Goal: Transaction & Acquisition: Purchase product/service

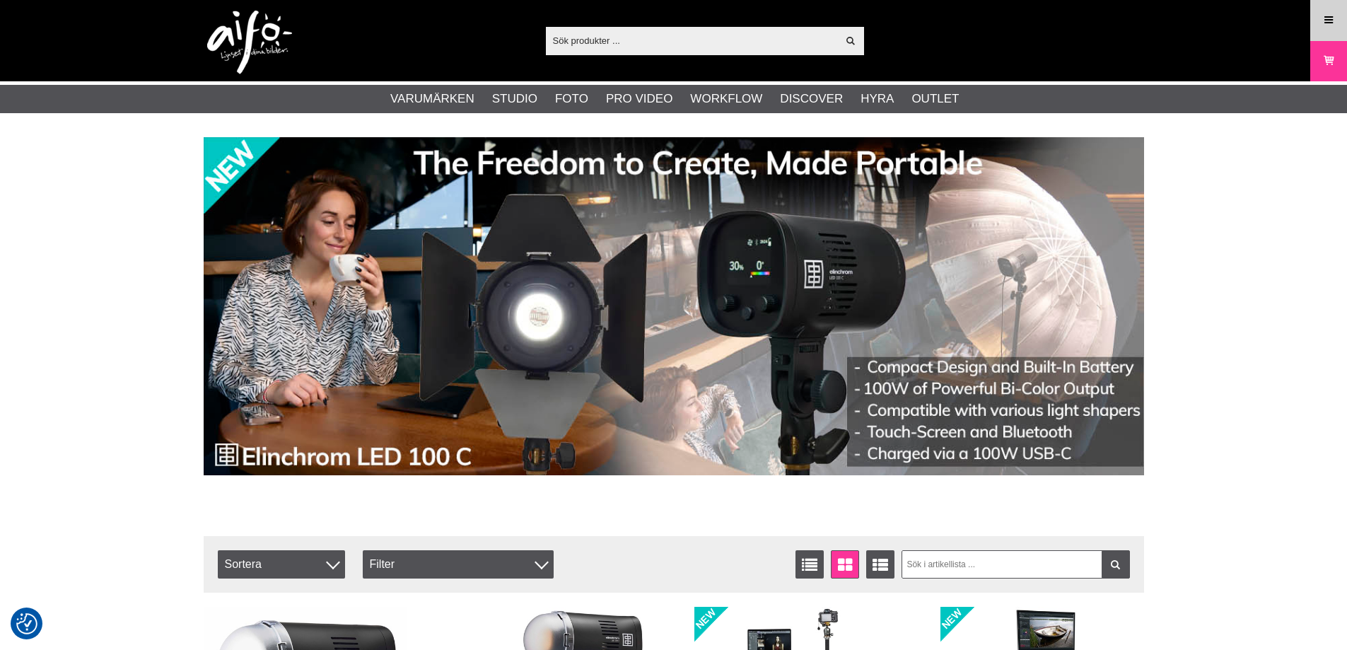
click at [1330, 2] on div "Meny" at bounding box center [1329, 20] width 37 height 41
click at [1330, 17] on icon at bounding box center [1329, 21] width 13 height 16
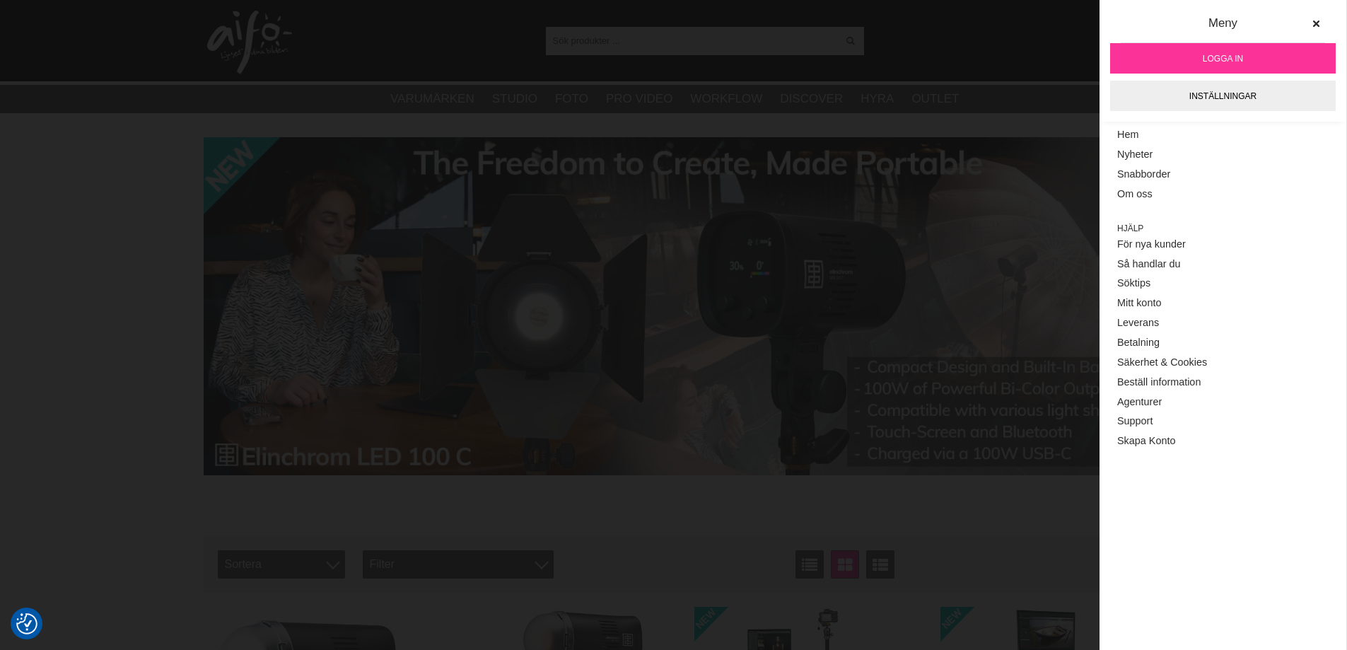
click at [1231, 59] on span "Logga in" at bounding box center [1223, 58] width 40 height 13
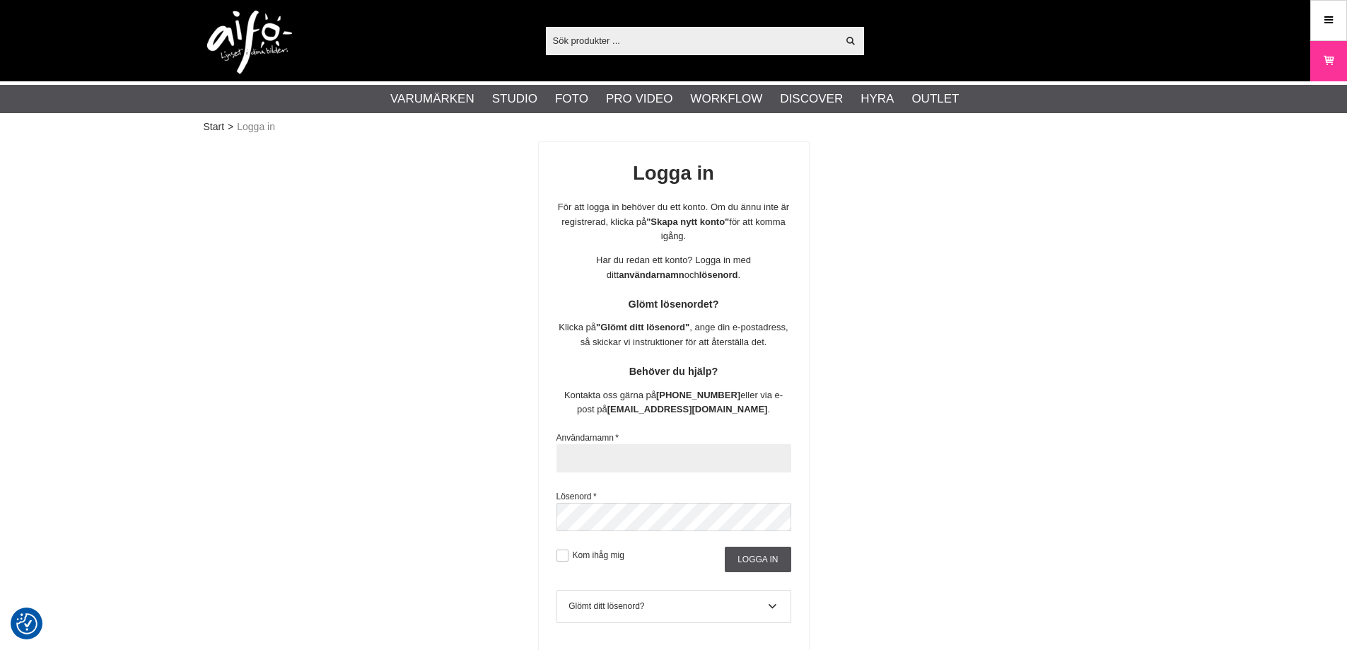
click at [661, 469] on input "text" at bounding box center [674, 458] width 235 height 28
type input "sajber"
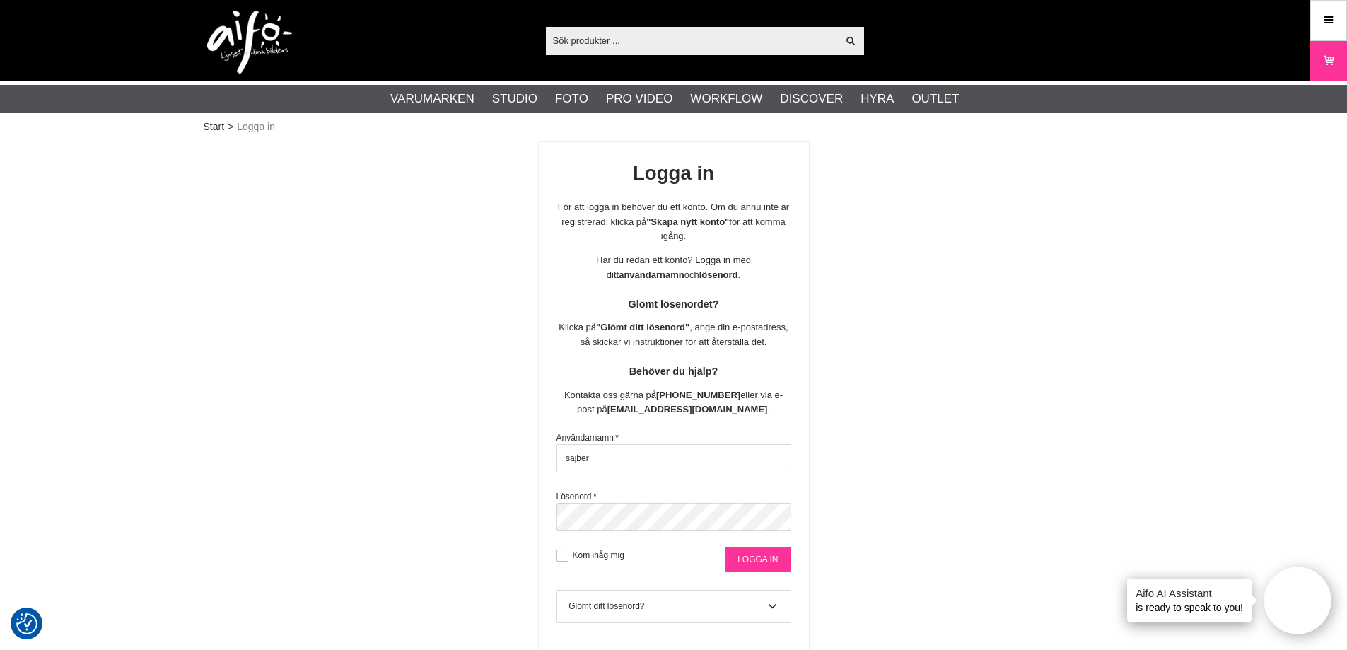
click at [782, 564] on input "Logga in" at bounding box center [758, 559] width 66 height 25
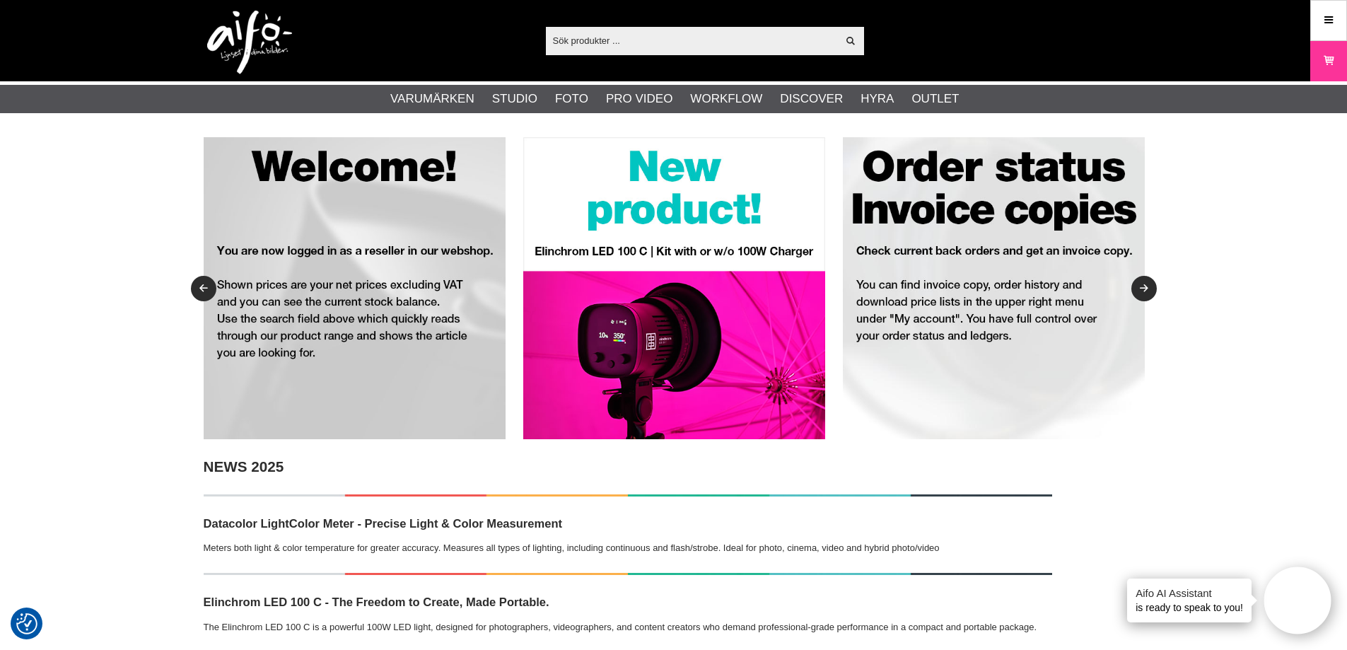
click at [1330, 15] on icon at bounding box center [1329, 21] width 13 height 16
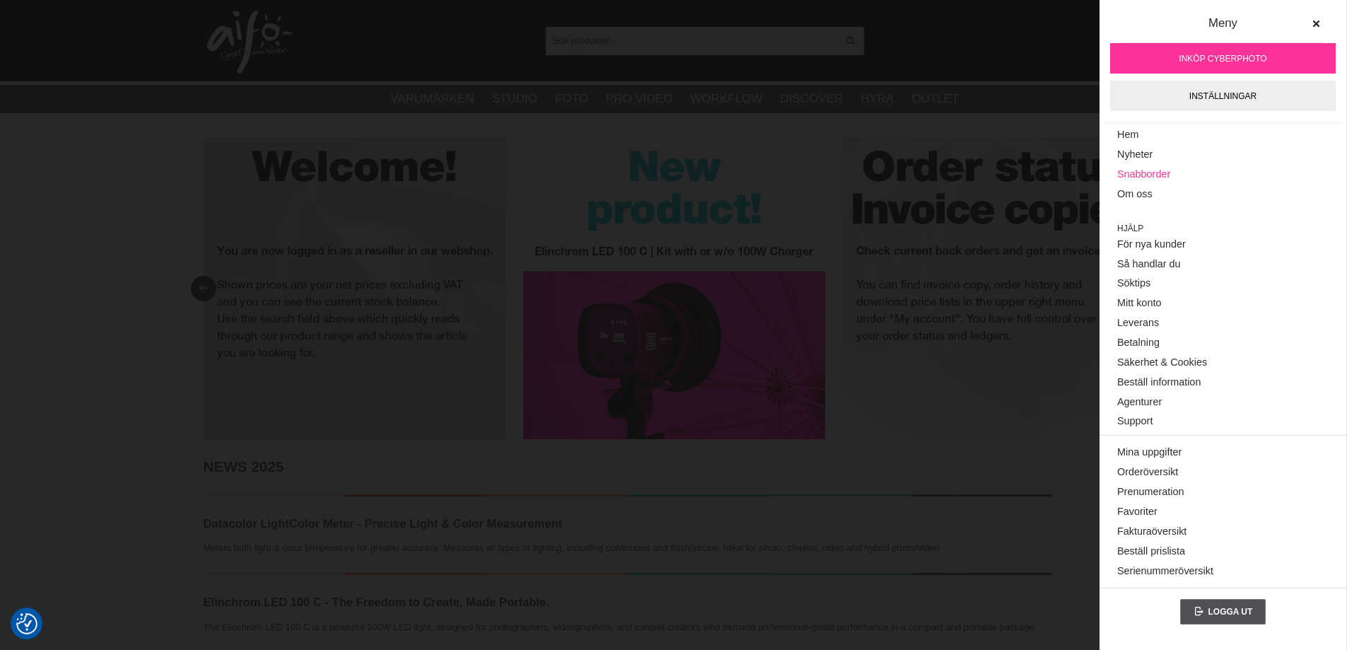
click at [1142, 177] on link "Snabborder" at bounding box center [1223, 175] width 211 height 20
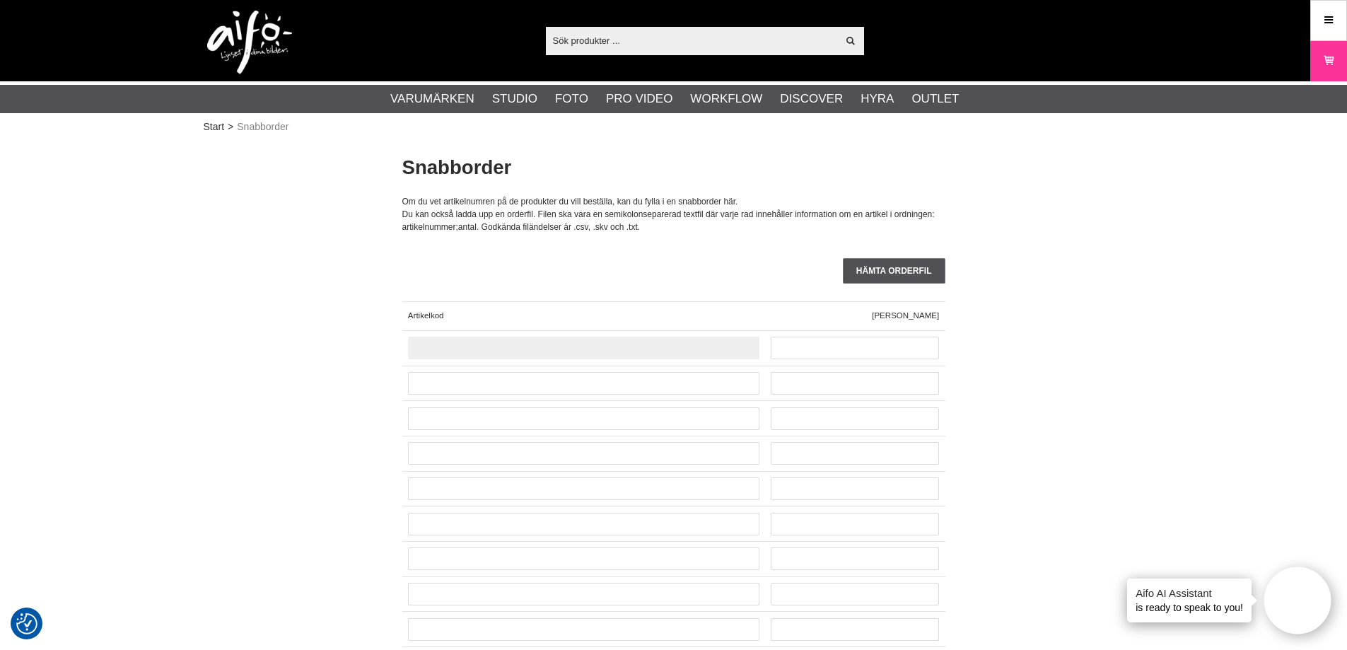
click at [620, 344] on input "text" at bounding box center [584, 348] width 352 height 23
paste input "BALL19"
type input "BALL19"
click at [536, 350] on input "text" at bounding box center [558, 354] width 52 height 23
type input "1"
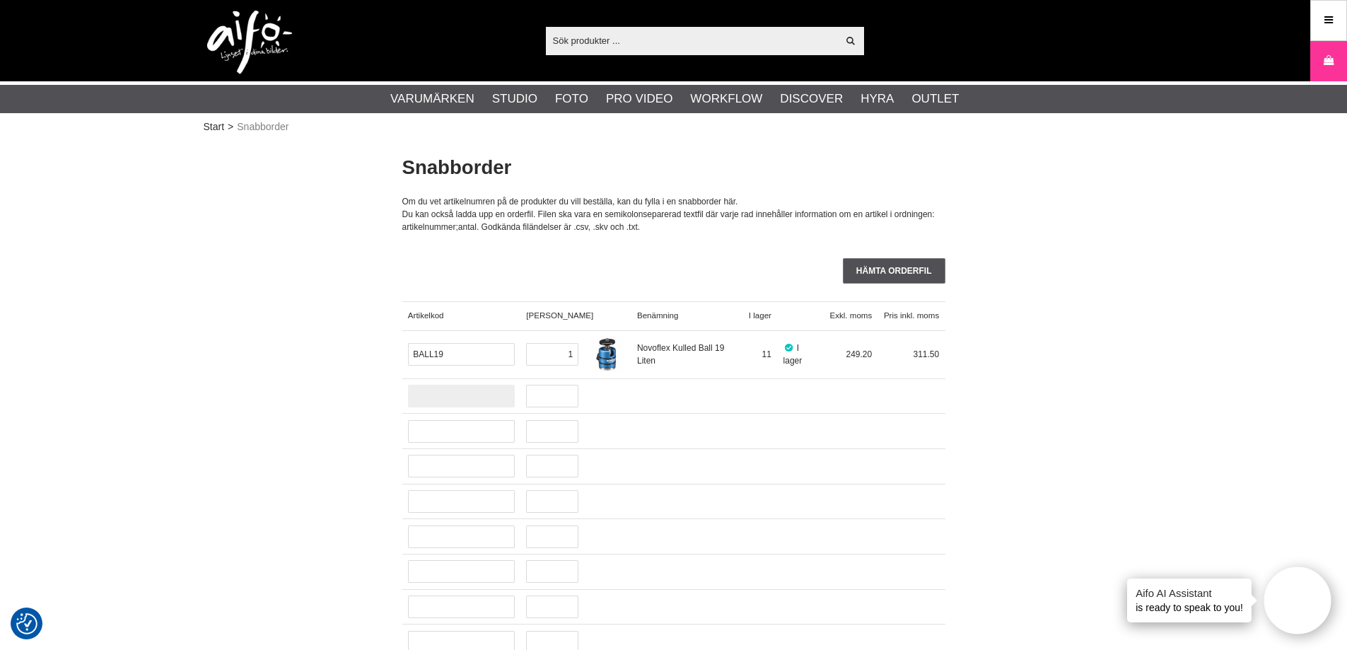
click at [436, 397] on input "text" at bounding box center [461, 396] width 107 height 23
paste input "CO-0121"
type input "CO-0121"
click at [523, 407] on input "text" at bounding box center [543, 402] width 52 height 23
type input "1"
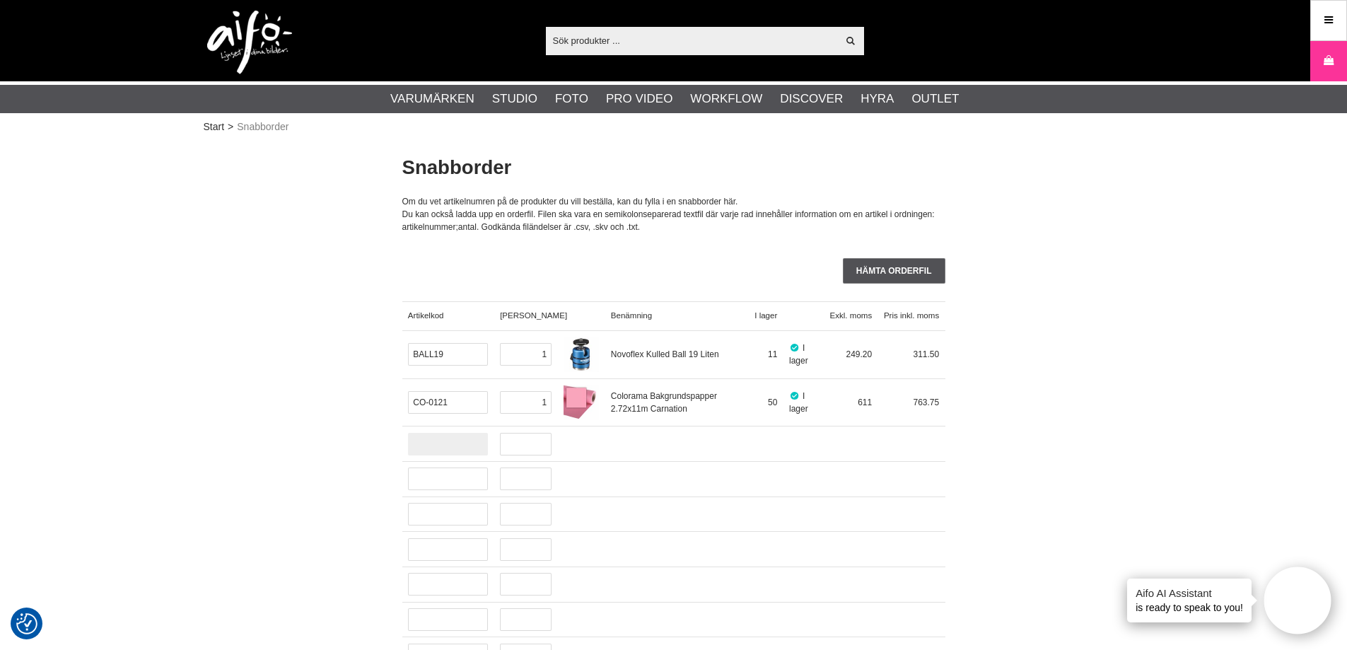
click at [462, 450] on input "text" at bounding box center [448, 444] width 81 height 23
paste input "CO-0149"
type input "CO-0149"
click at [514, 451] on input "text" at bounding box center [526, 450] width 52 height 23
type input "1"
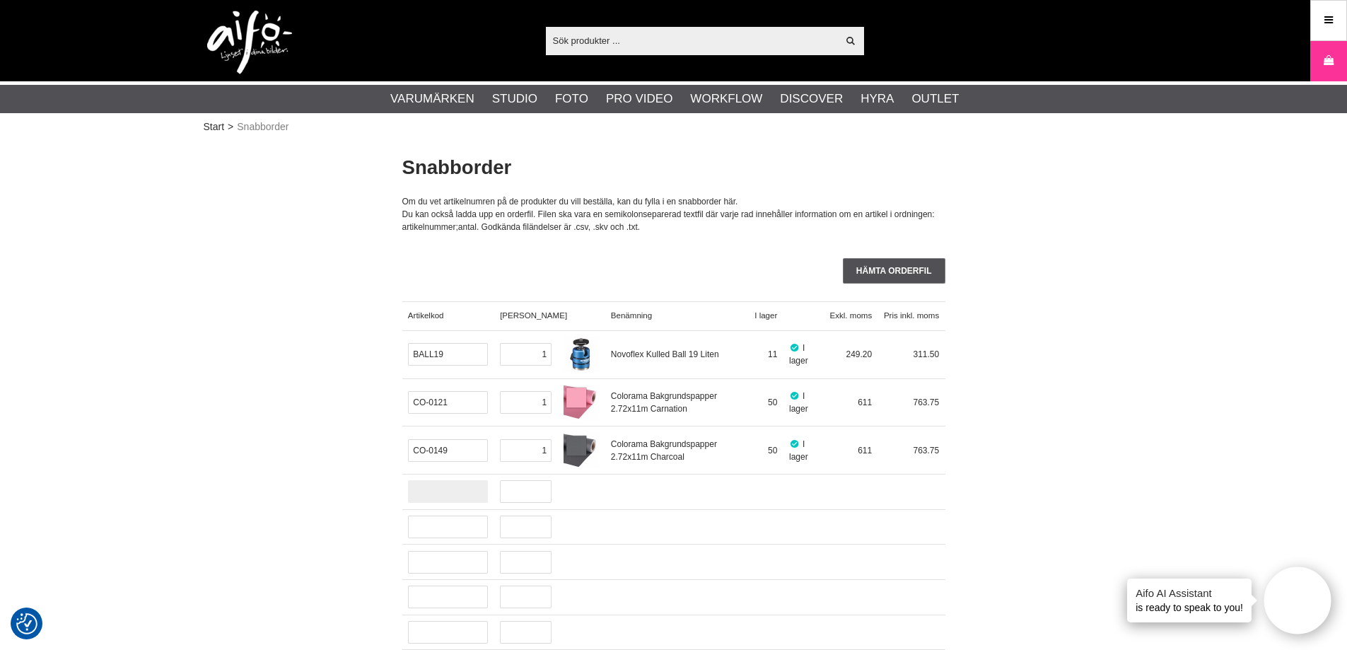
click at [429, 499] on input "text" at bounding box center [448, 491] width 81 height 23
paste input "CO-0150"
type input "CO-0150"
click at [524, 499] on input "text" at bounding box center [526, 498] width 52 height 23
type input "5"
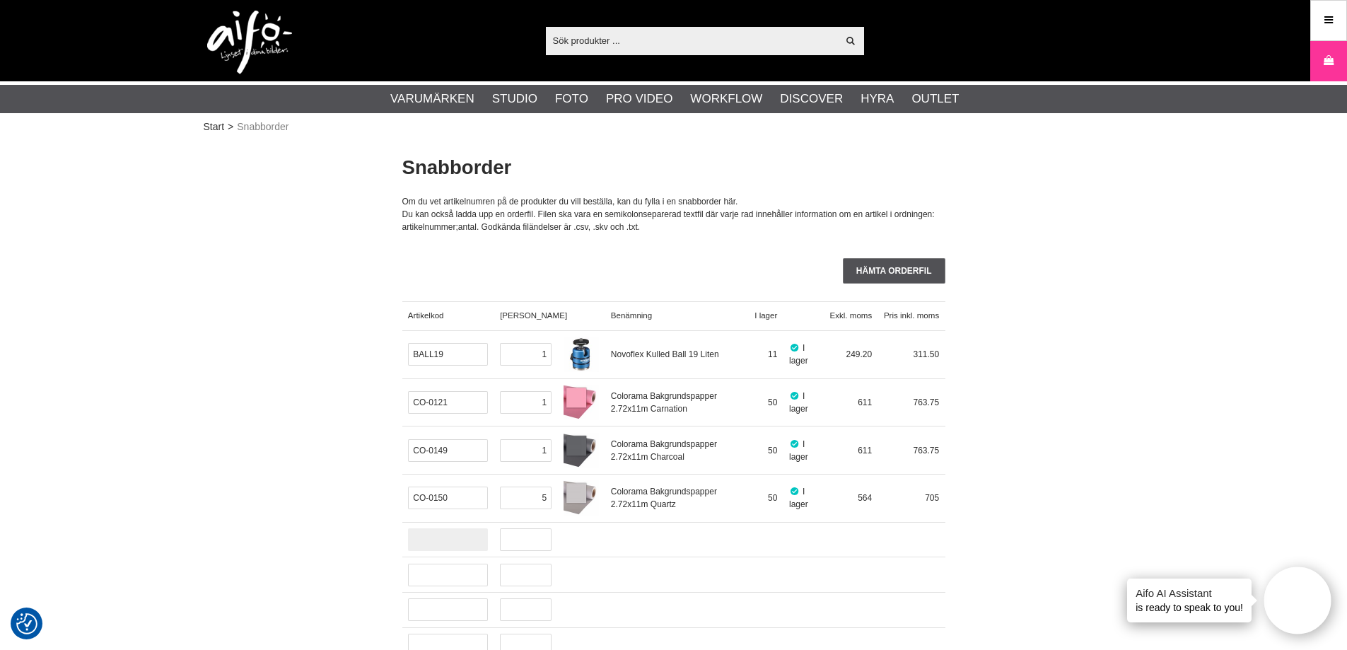
click at [447, 538] on input "text" at bounding box center [448, 539] width 81 height 23
paste input "CO-0152"
type input "CO-0152"
click at [521, 547] on input "text" at bounding box center [526, 546] width 52 height 23
type input "5"
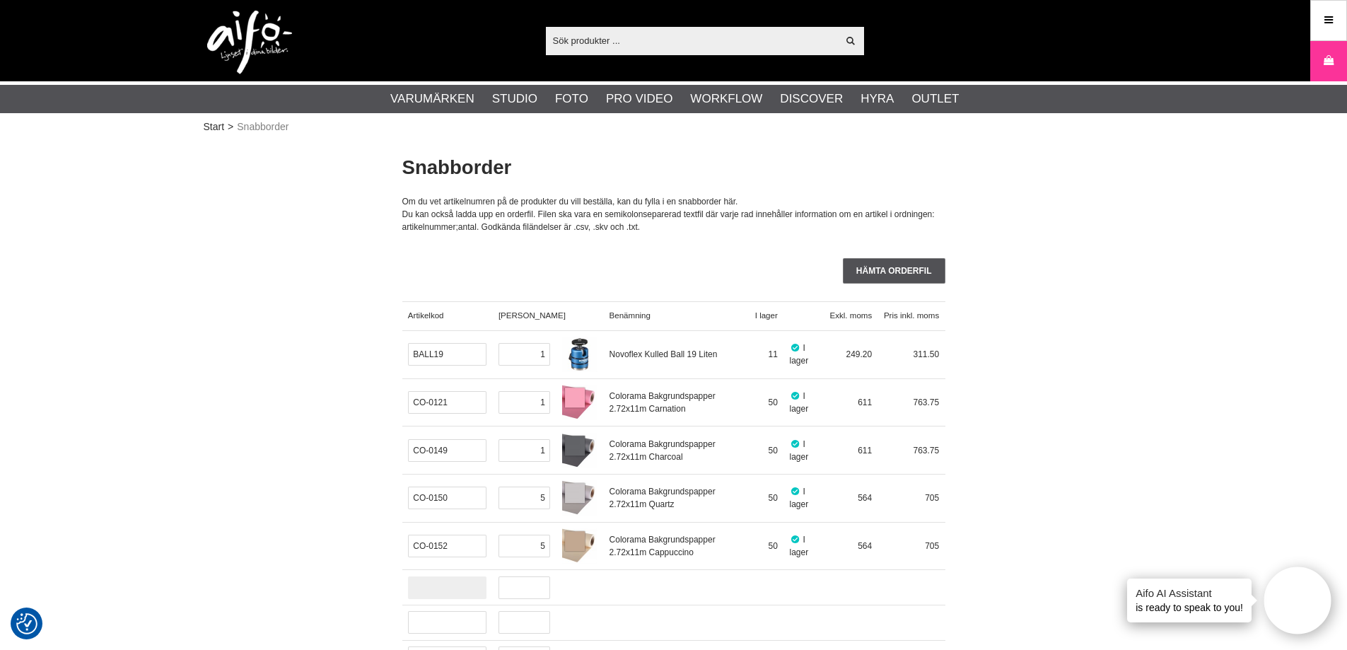
click at [434, 591] on input "text" at bounding box center [447, 587] width 79 height 23
paste input "CO-0153"
type input "CO-0153"
click at [512, 590] on input "text" at bounding box center [525, 594] width 52 height 23
type input "1"
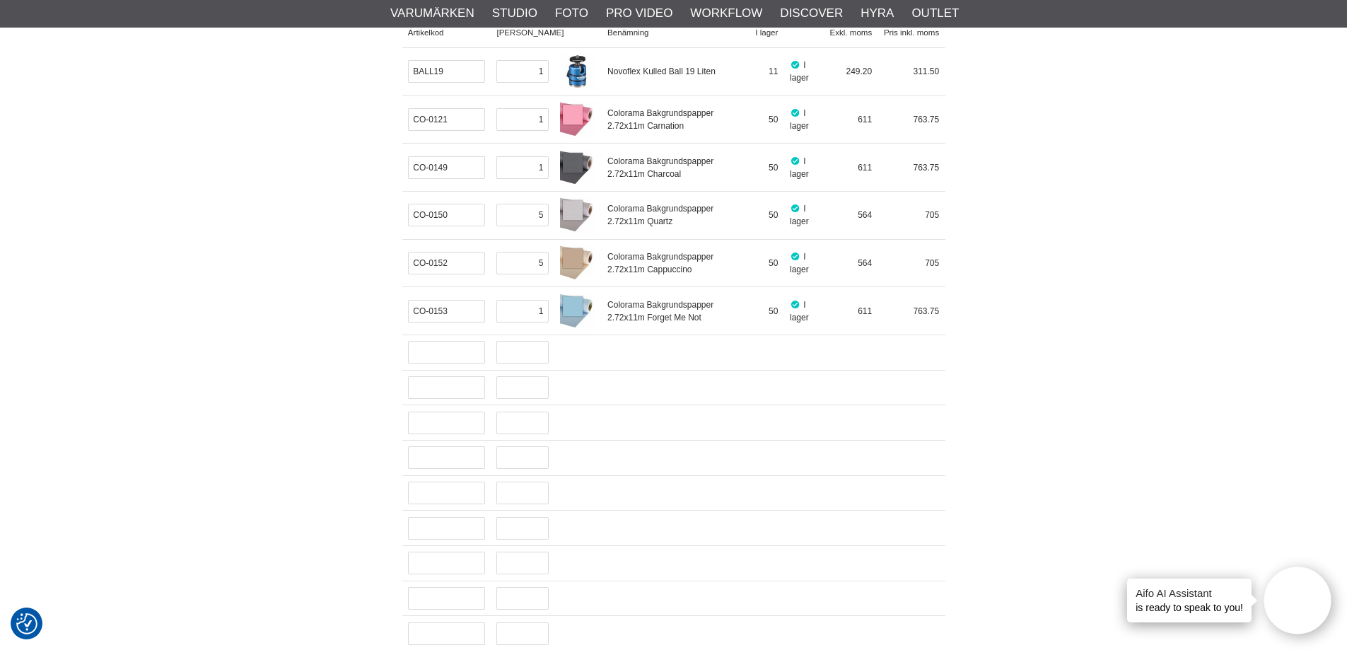
scroll to position [354, 0]
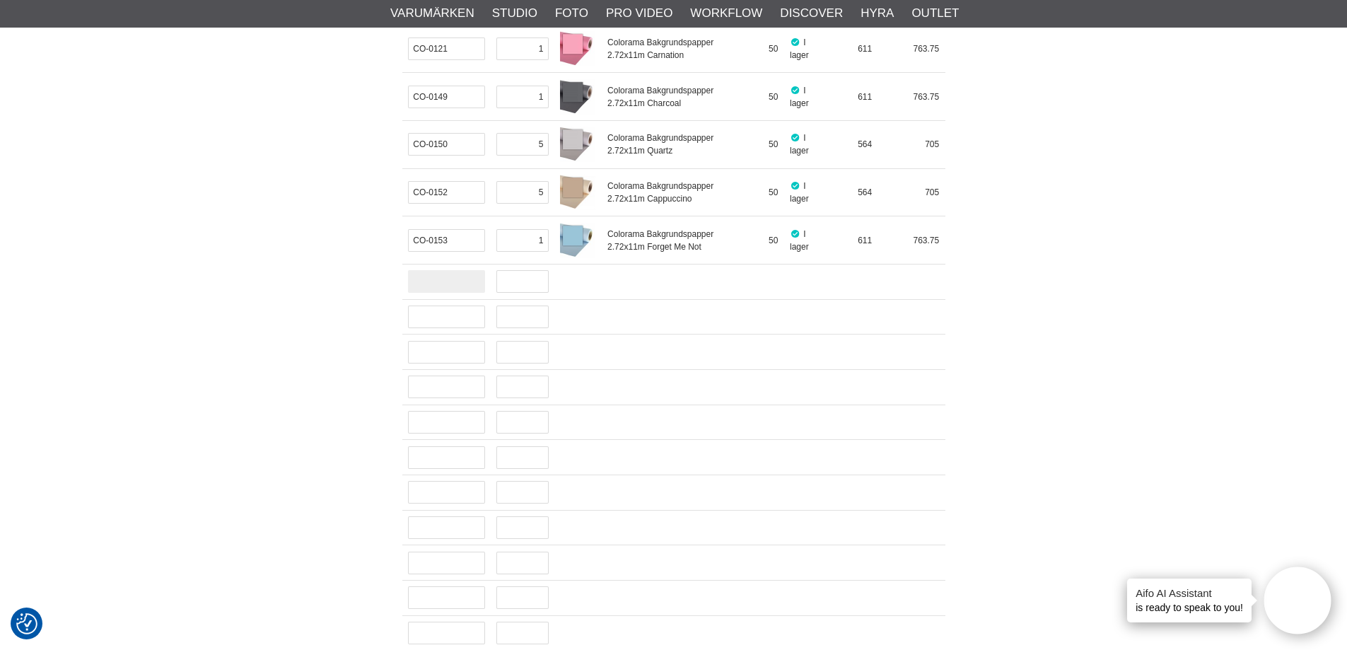
click at [467, 285] on input "text" at bounding box center [446, 281] width 77 height 23
paste input "CO-0179"
type input "CO-0179"
click at [506, 290] on input "text" at bounding box center [523, 288] width 52 height 23
type input "1"
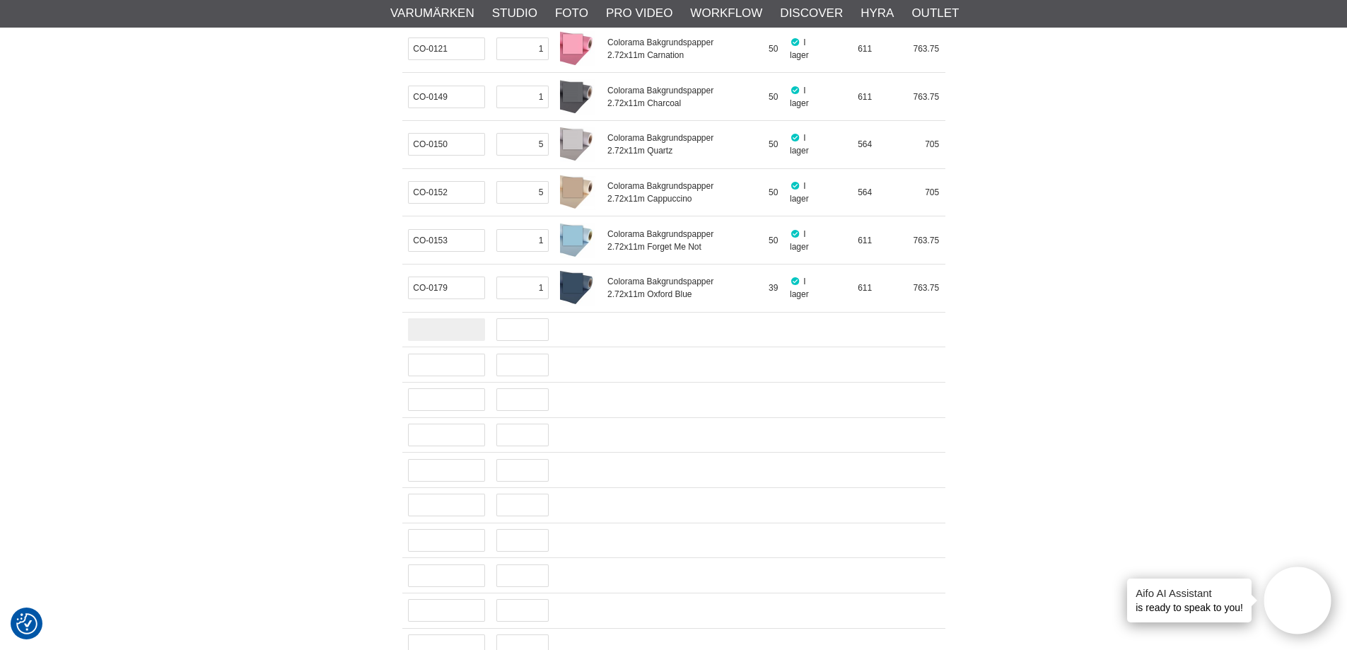
click at [440, 328] on input "text" at bounding box center [446, 329] width 77 height 23
paste input "CO-COBRAKE"
type input "CO-COBRAKE"
click at [533, 341] on input "text" at bounding box center [523, 336] width 52 height 23
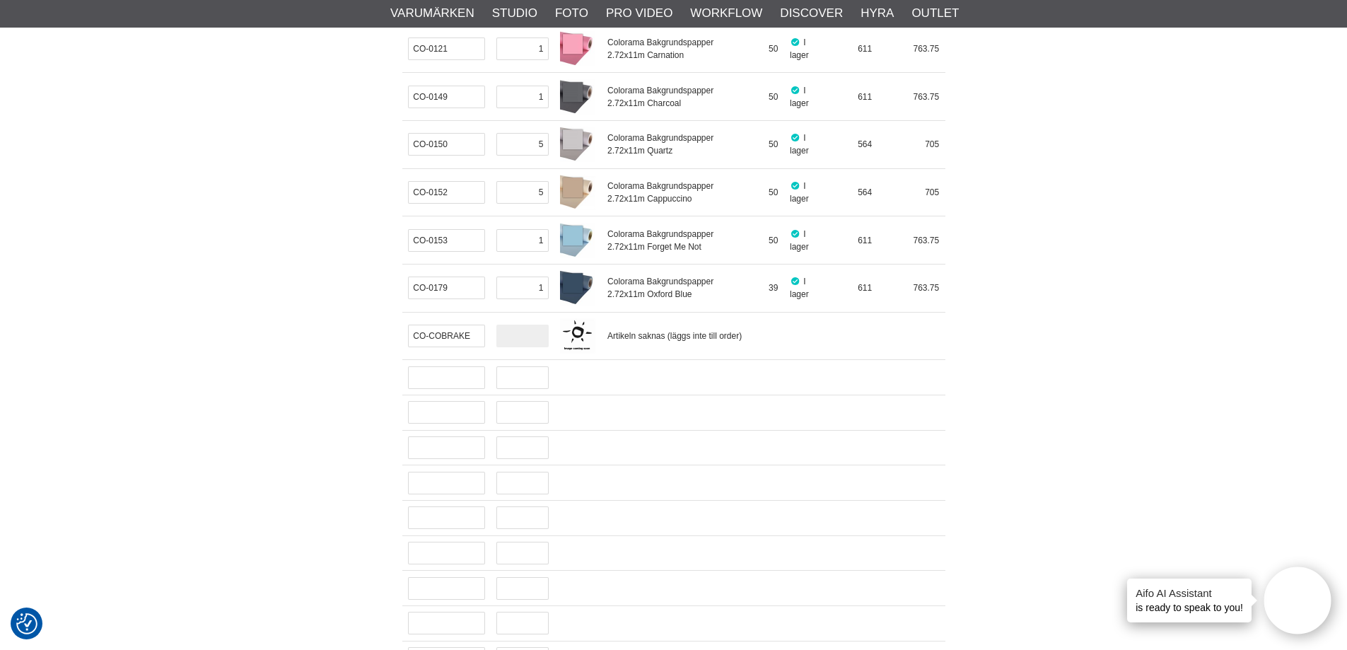
type input "1"
click at [440, 376] on input "text" at bounding box center [446, 377] width 77 height 23
paste input "CUC15-ORG"
type input "CUC15-ORG"
click at [511, 385] on input "text" at bounding box center [523, 384] width 52 height 23
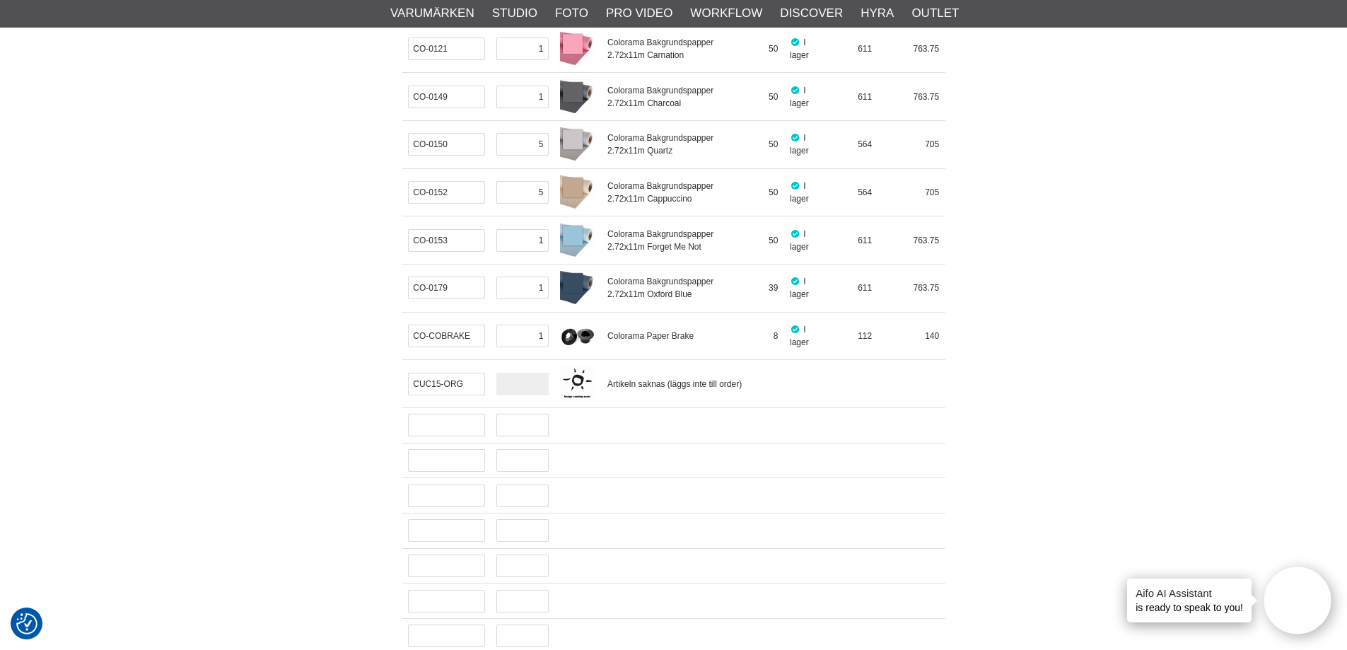
type input "2"
click at [434, 437] on div at bounding box center [446, 424] width 89 height 35
click at [434, 428] on input "text" at bounding box center [446, 425] width 77 height 23
paste input "CUC31RTG2-ORG"
type input "CUC31RTG2-ORG"
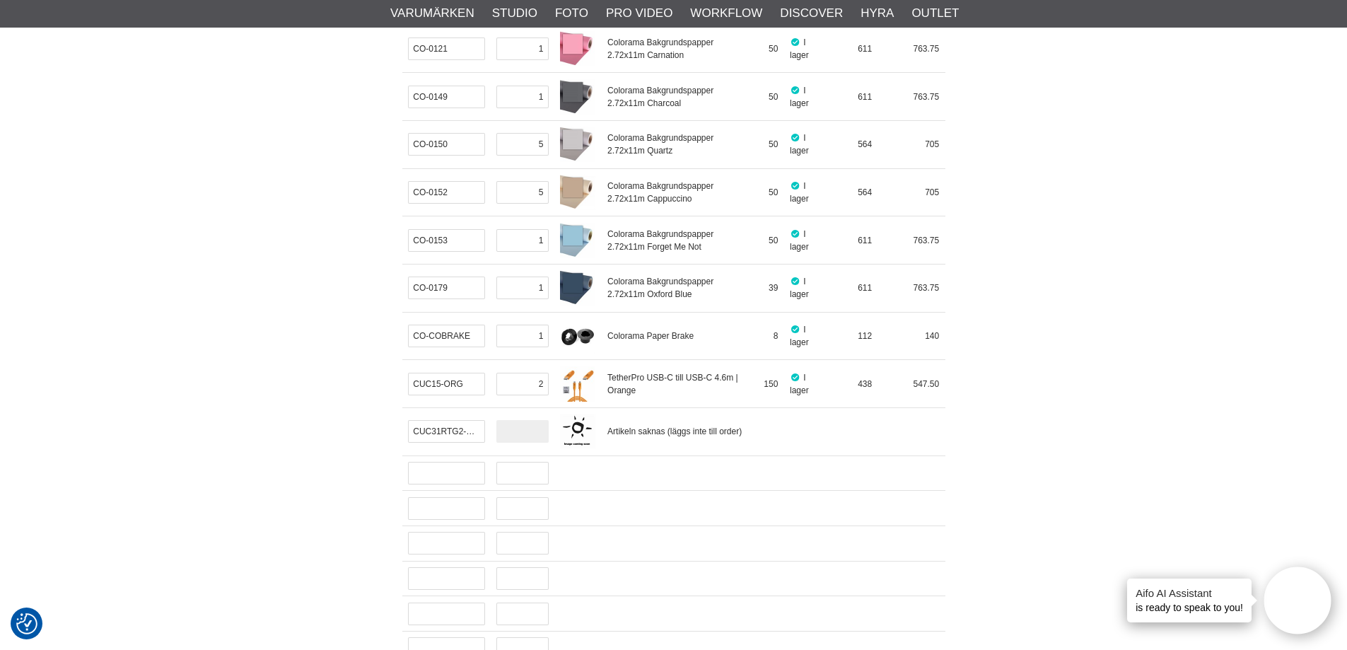
click at [517, 432] on input "text" at bounding box center [523, 431] width 52 height 23
type input "1"
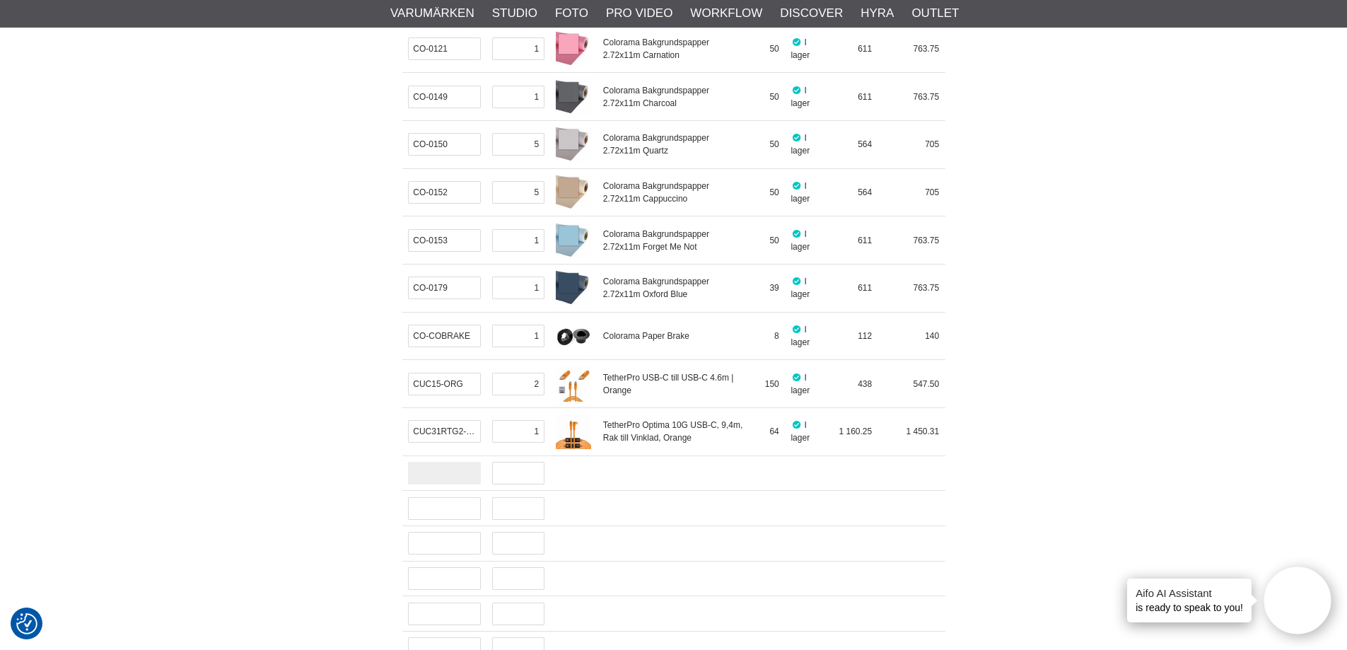
click at [453, 475] on input "text" at bounding box center [444, 473] width 73 height 23
paste input "EL-11088"
type input "EL-11088"
click at [511, 478] on input "text" at bounding box center [518, 479] width 52 height 23
type input "1"
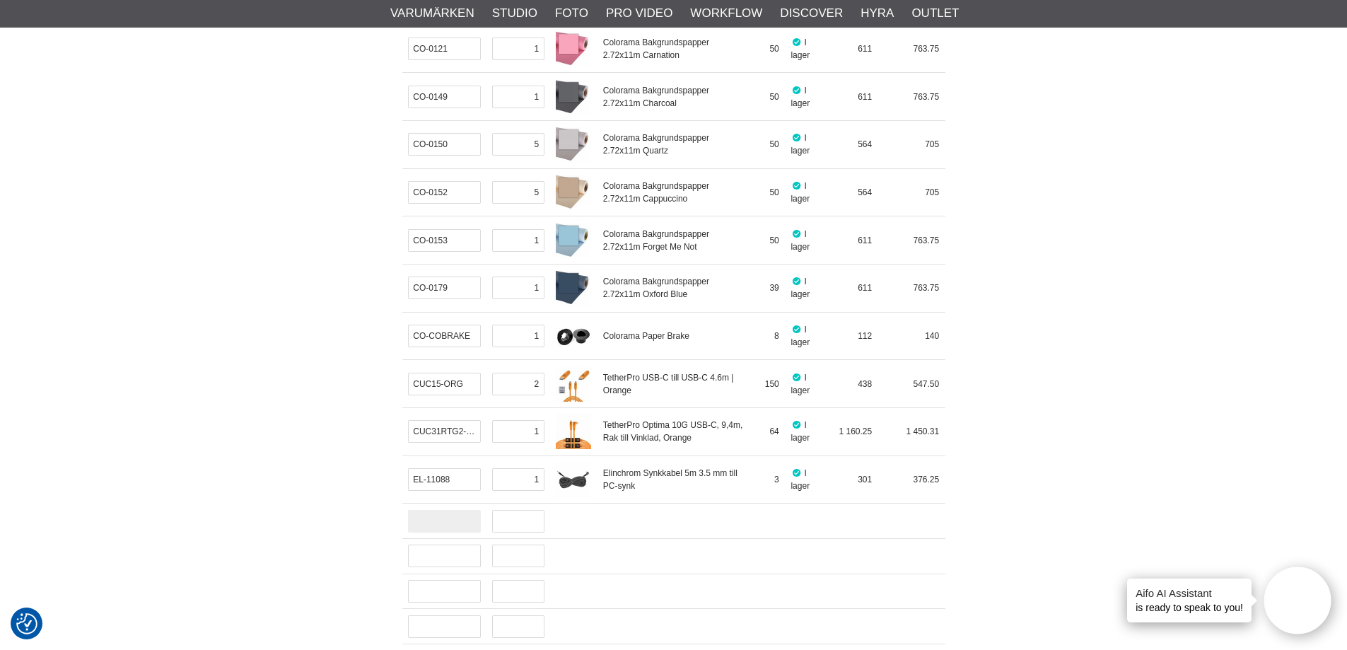
click at [454, 521] on input "text" at bounding box center [444, 521] width 73 height 23
click at [468, 525] on input "text" at bounding box center [444, 521] width 73 height 23
paste input "EL-19368"
type input "EL-19368"
click at [499, 534] on input "text" at bounding box center [518, 527] width 52 height 23
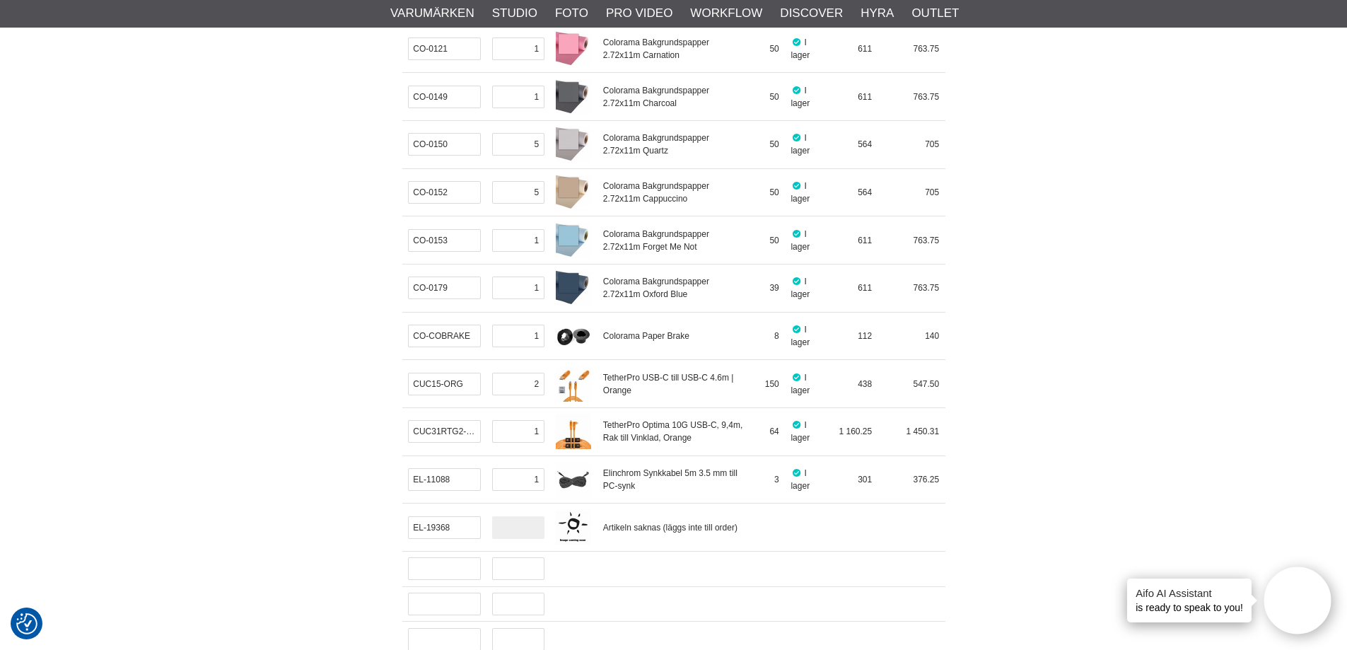
type input "2"
click at [417, 572] on input "text" at bounding box center [444, 568] width 73 height 23
paste input "EL-20618"
type input "EL-20618"
click at [511, 574] on input "text" at bounding box center [518, 575] width 52 height 23
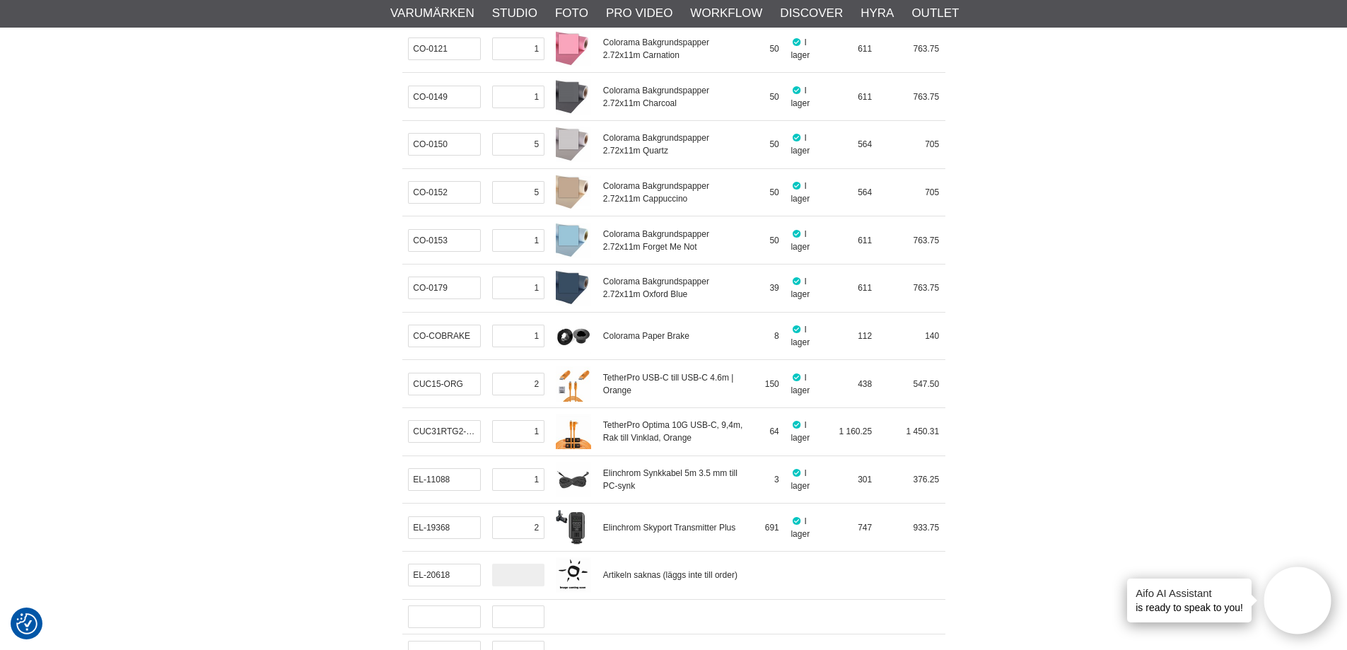
type input "1"
click at [511, 574] on input "1" at bounding box center [518, 575] width 52 height 23
paste input "6170"
type input "EL-26170"
click at [508, 578] on input "1" at bounding box center [518, 575] width 52 height 23
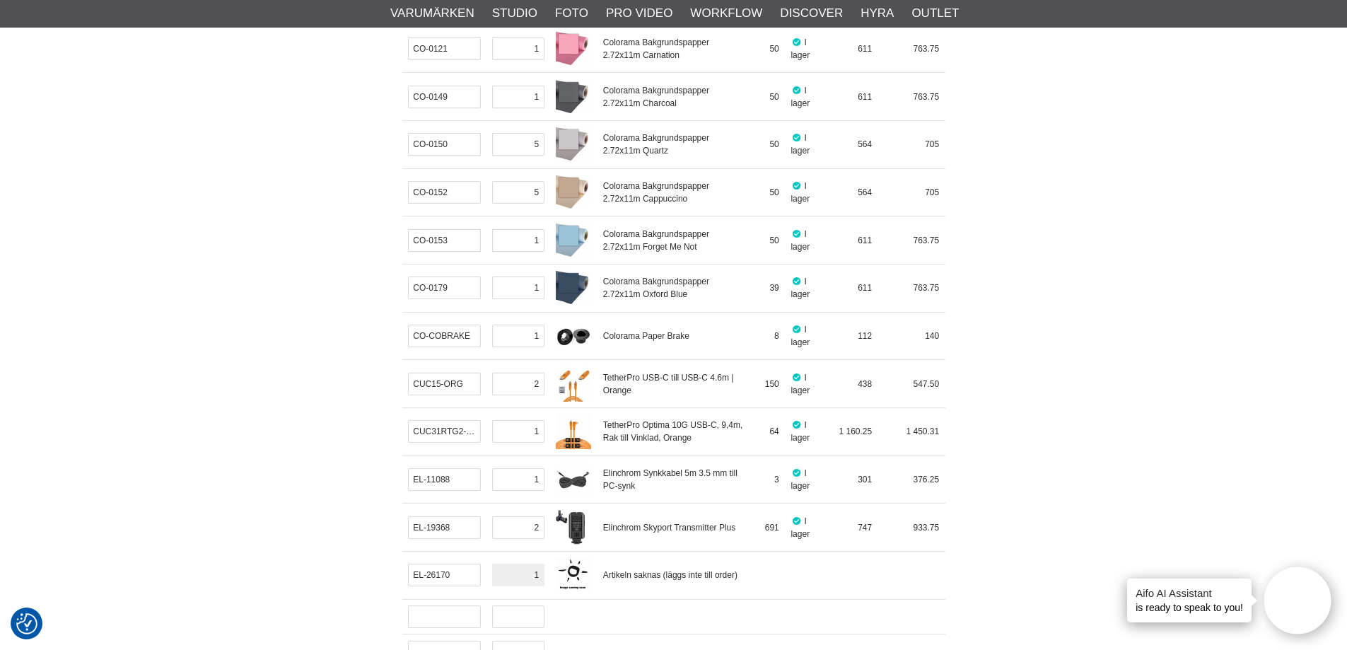
type input "2"
click at [441, 625] on input "text" at bounding box center [444, 616] width 73 height 23
paste input "EL-26570"
type input "EL-26570"
click at [516, 621] on input "text" at bounding box center [518, 623] width 52 height 23
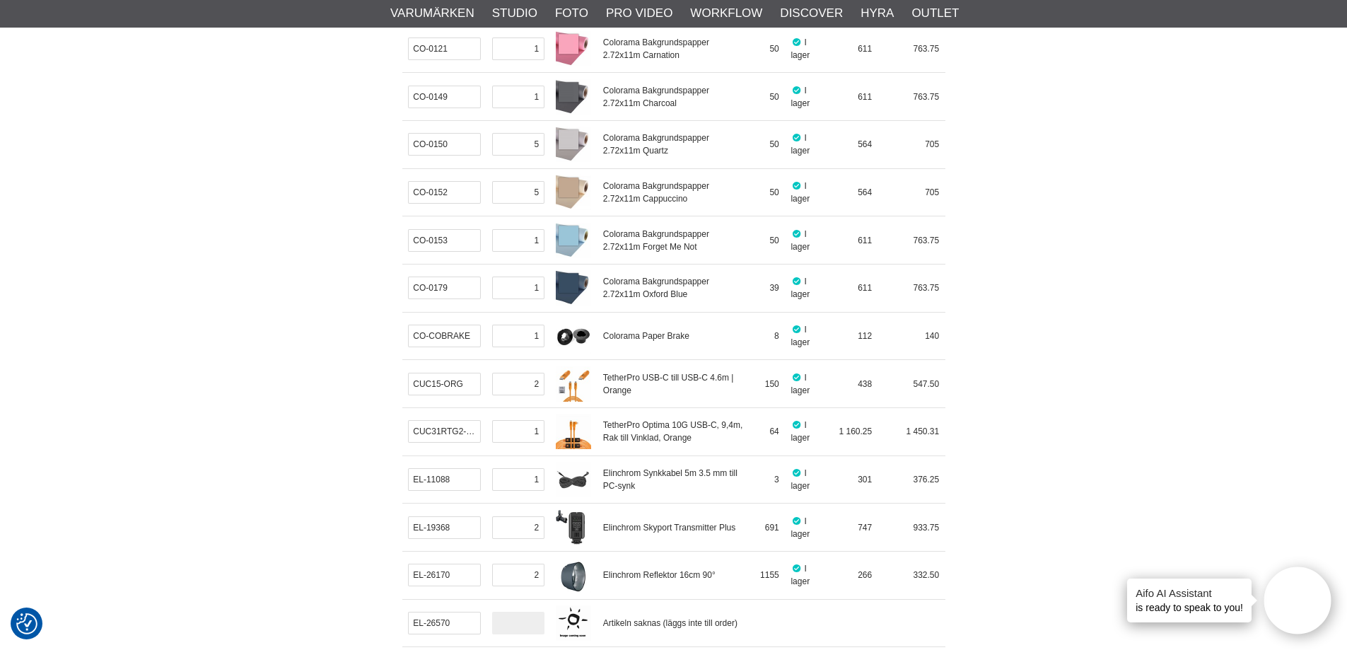
type input "3"
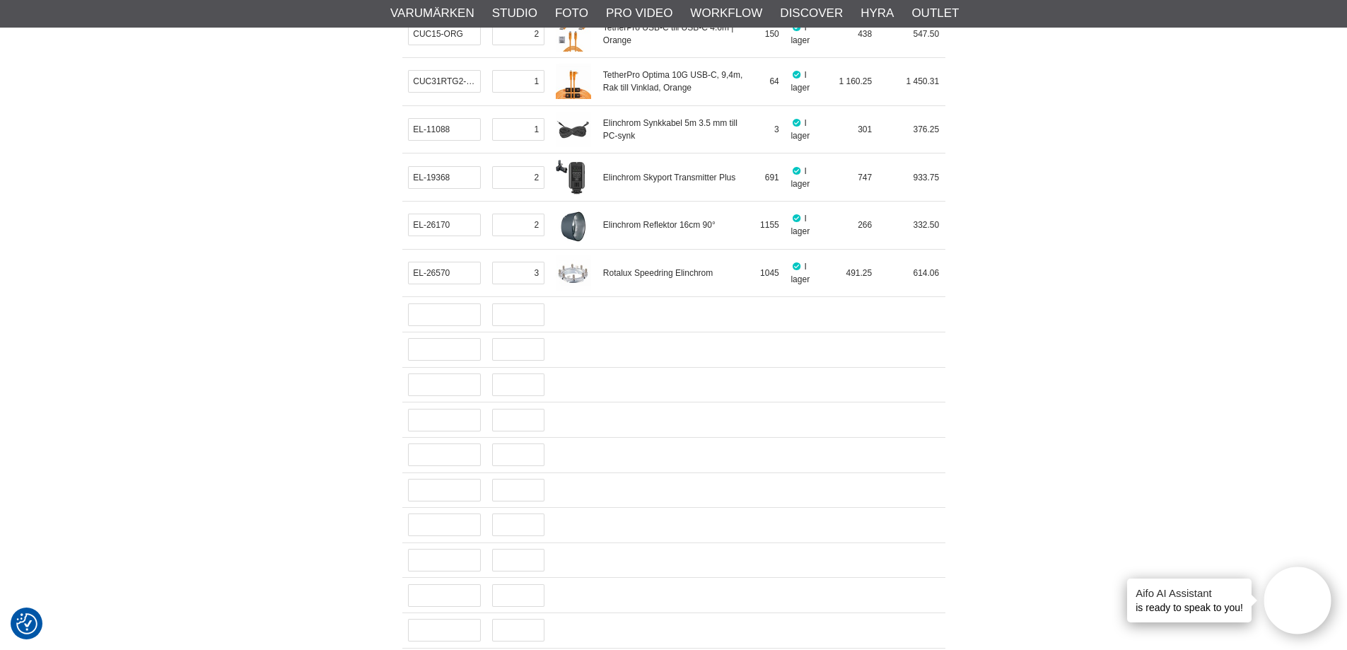
scroll to position [707, 0]
click at [434, 312] on input "text" at bounding box center [444, 311] width 73 height 23
paste input "EL-26641"
type input "EL-26641"
click at [518, 319] on input "text" at bounding box center [518, 317] width 52 height 23
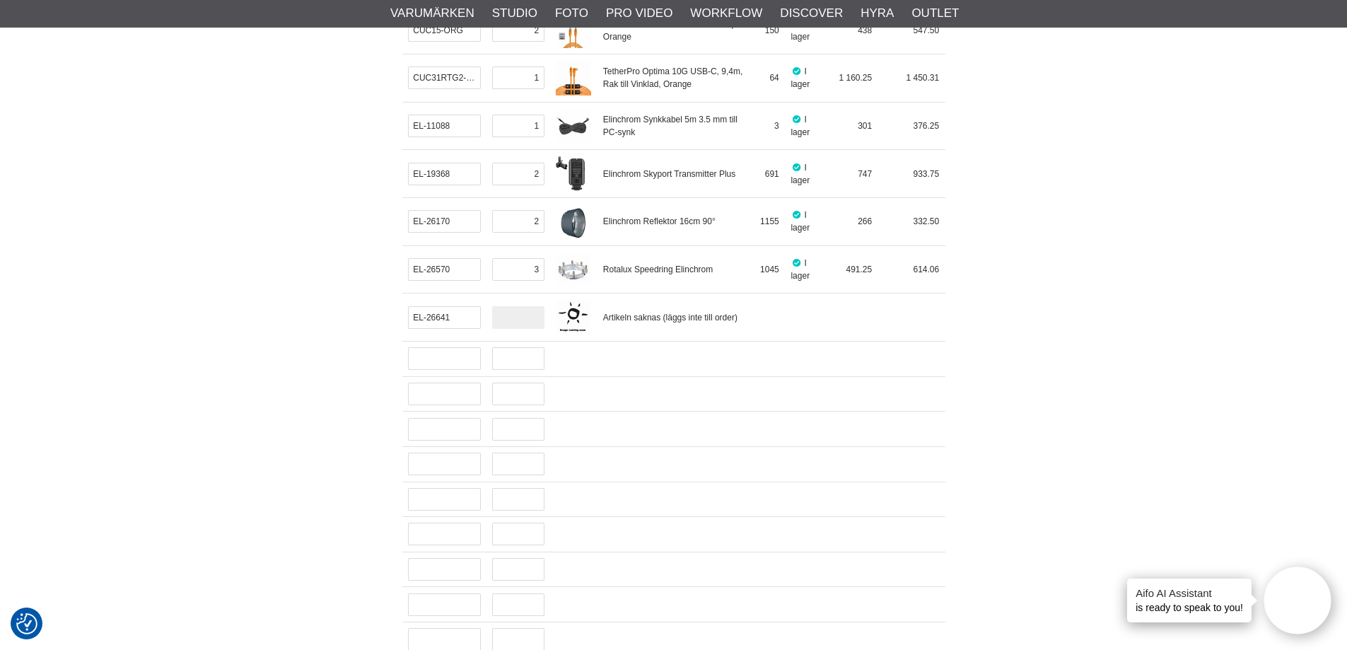
type input "2"
click at [427, 368] on input "text" at bounding box center [444, 358] width 73 height 23
paste input "EL-26647"
type input "EL-26647"
click at [504, 362] on input "text" at bounding box center [518, 365] width 52 height 23
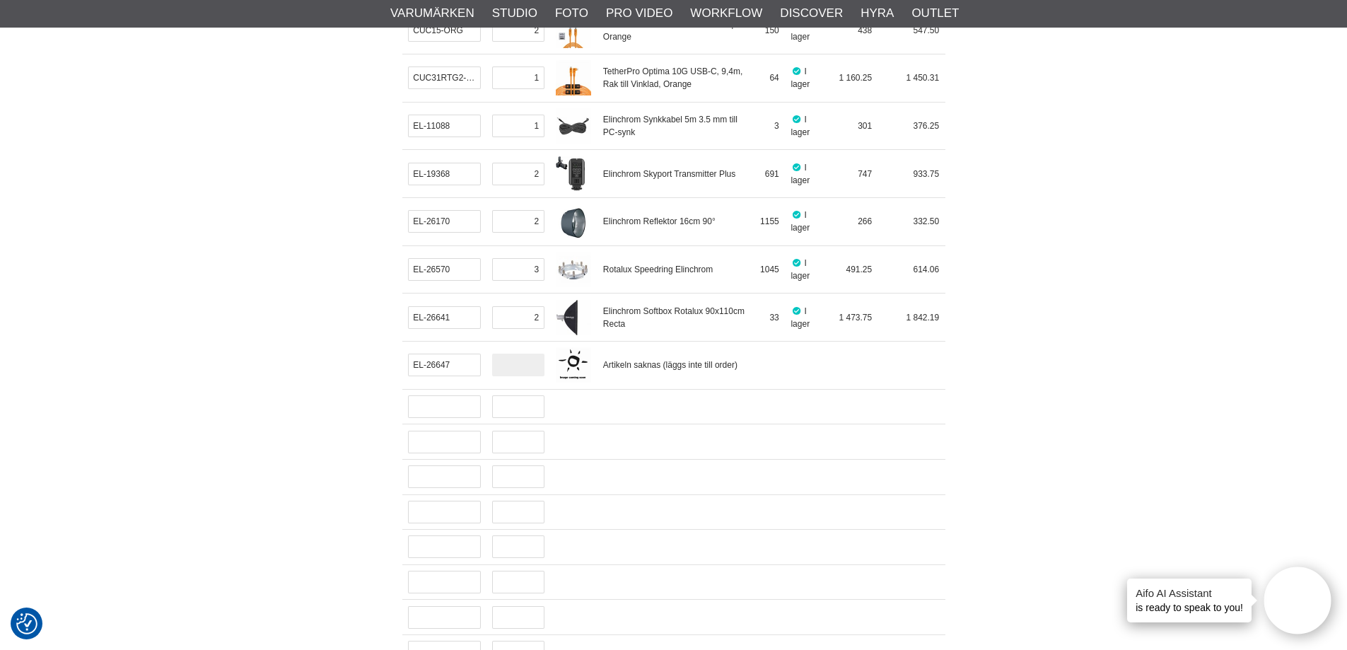
type input "1"
drag, startPoint x: 448, startPoint y: 410, endPoint x: 484, endPoint y: 411, distance: 36.1
click at [448, 410] on input "text" at bounding box center [444, 406] width 73 height 23
paste input "LA-9001"
type input "LA-9001"
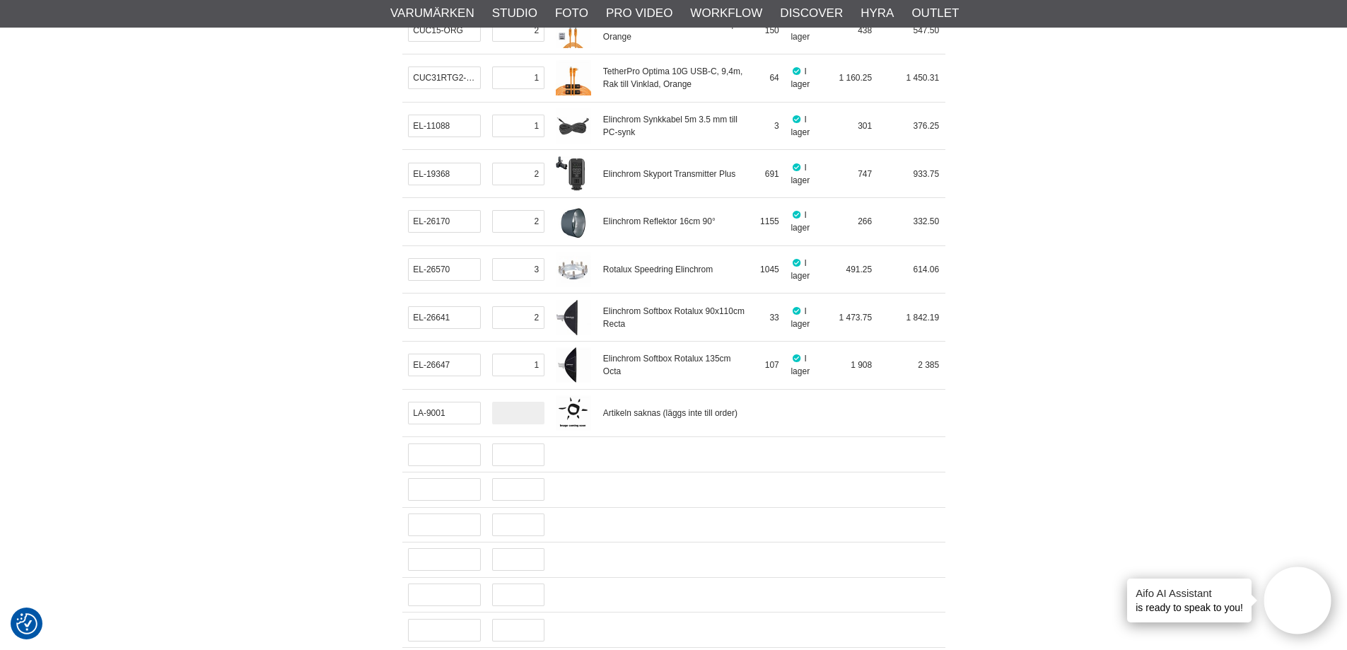
click at [516, 412] on input "text" at bounding box center [518, 413] width 52 height 23
type input "5"
click at [444, 451] on input "text" at bounding box center [444, 454] width 73 height 23
paste input "LA-9006"
type input "LA-9006"
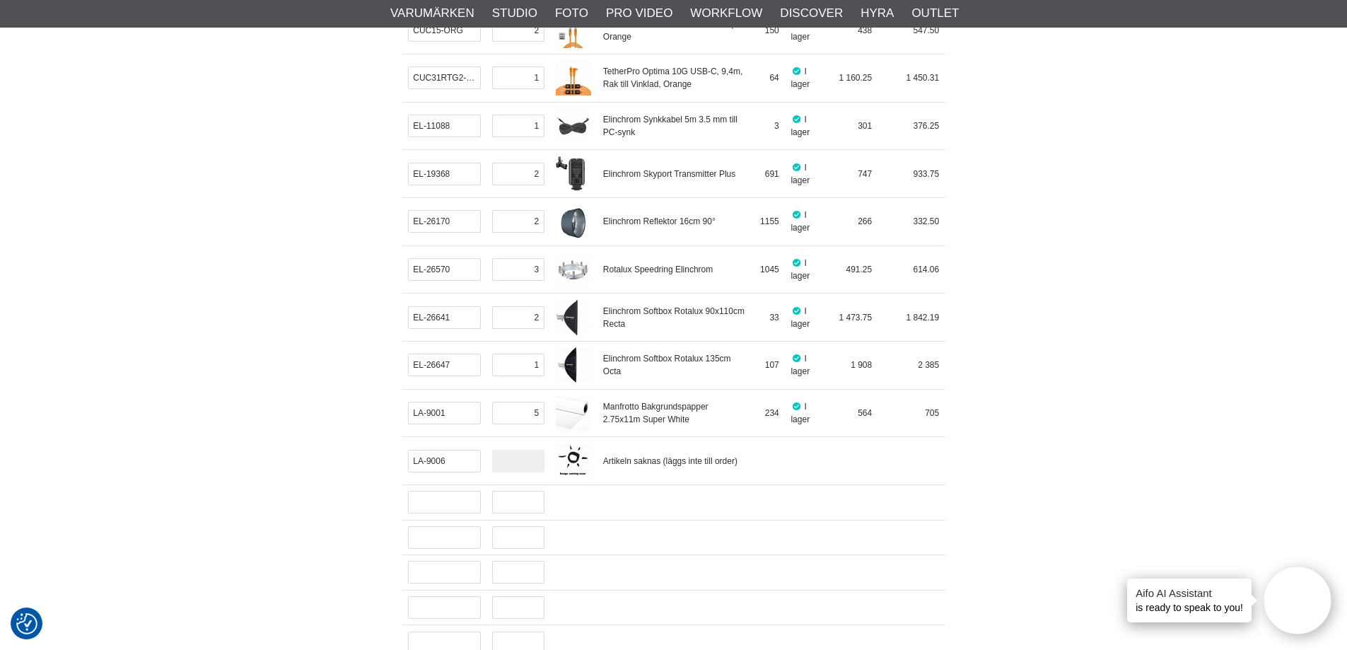
click at [519, 463] on input "text" at bounding box center [518, 461] width 52 height 23
type input "1"
click at [446, 497] on input "text" at bounding box center [444, 502] width 73 height 23
paste input "LA-9030"
type input "LA-9030"
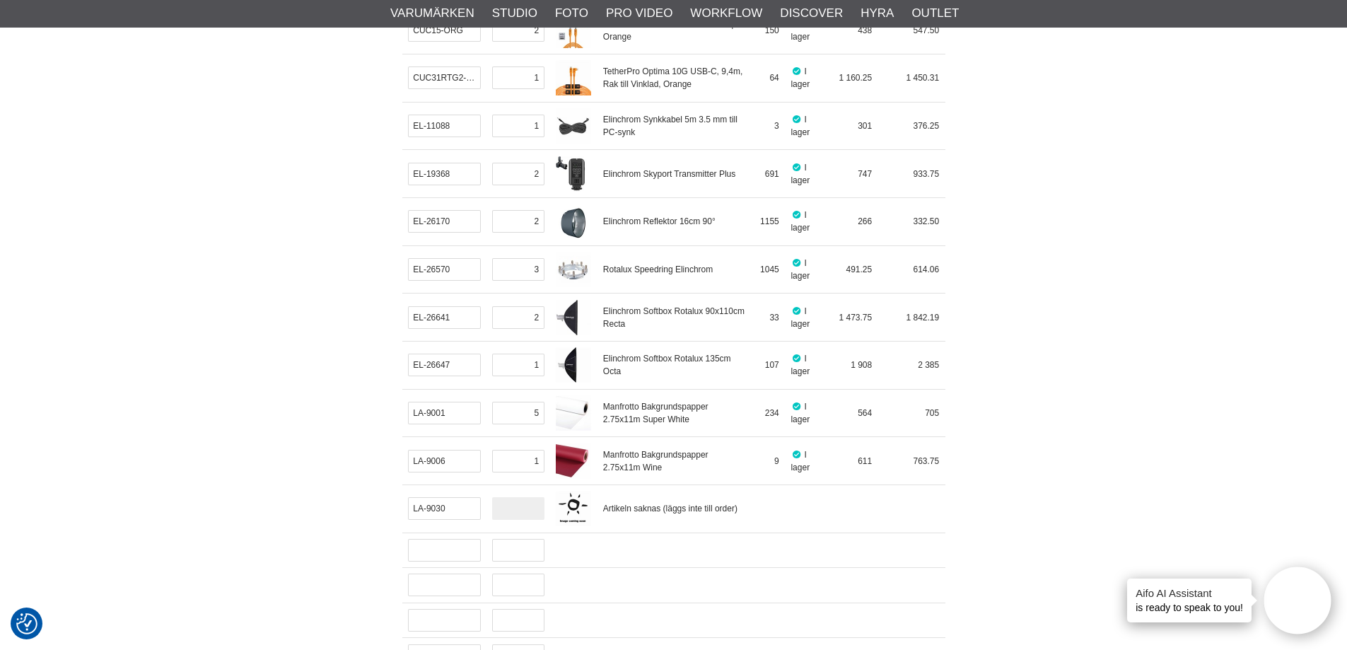
click at [516, 510] on input "text" at bounding box center [518, 508] width 52 height 23
type input "1"
click at [457, 550] on input "text" at bounding box center [444, 550] width 73 height 23
paste input "LA-9050"
type input "LA-9050"
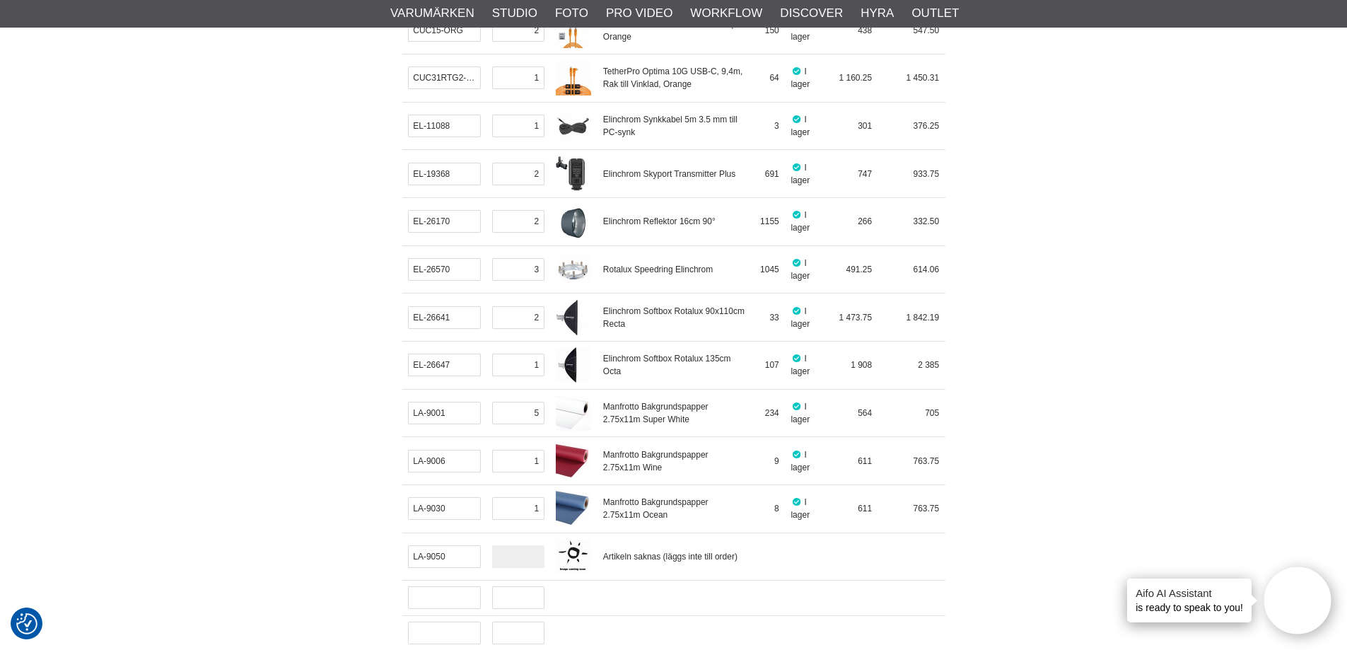
click at [512, 553] on input "text" at bounding box center [518, 556] width 52 height 23
type input "1"
click at [442, 593] on input "text" at bounding box center [444, 597] width 73 height 23
paste input "LA-LR3301"
type input "LA-LR3301"
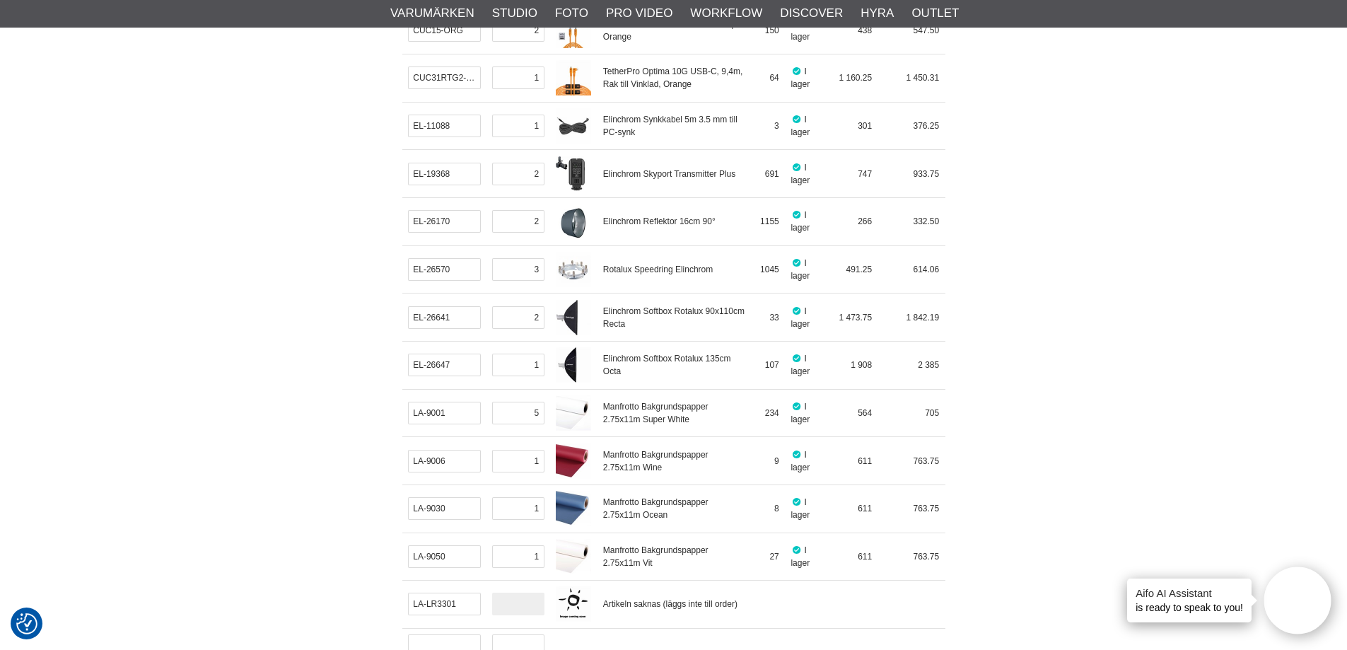
click at [502, 608] on input "text" at bounding box center [518, 604] width 52 height 23
type input "1"
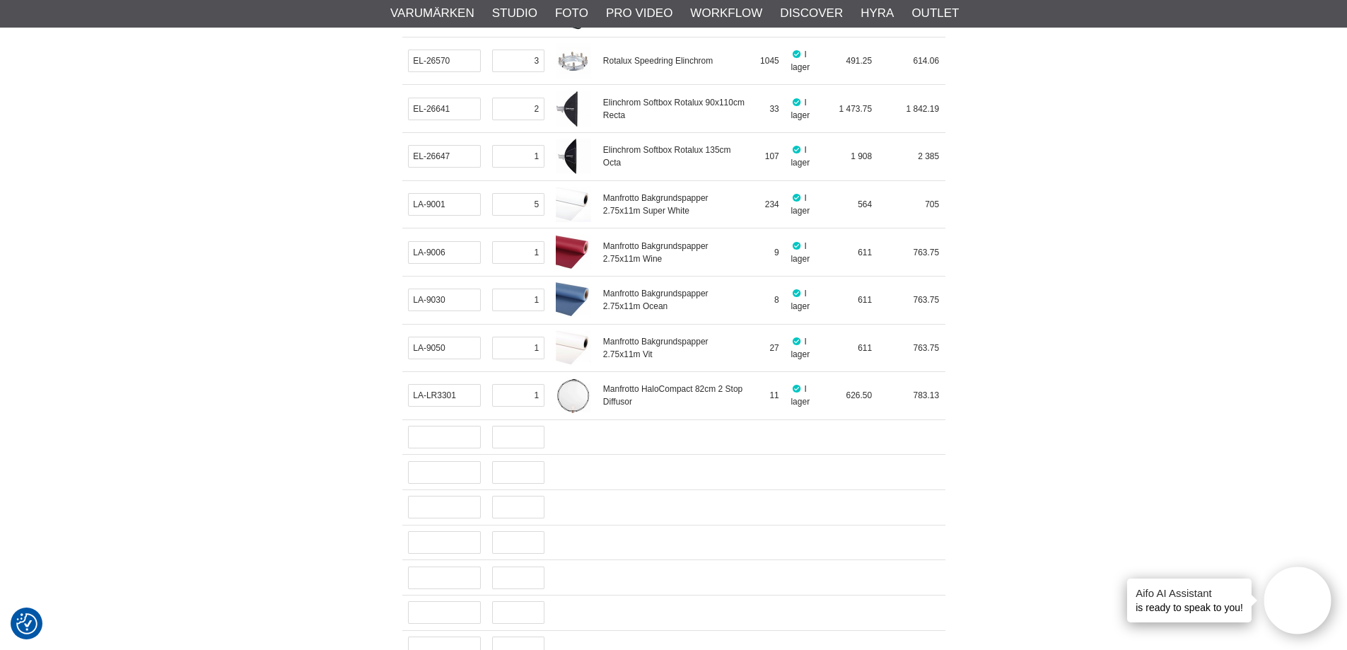
scroll to position [920, 0]
click at [434, 433] on input "text" at bounding box center [444, 433] width 73 height 23
paste input "SCK300"
type input "SCK300"
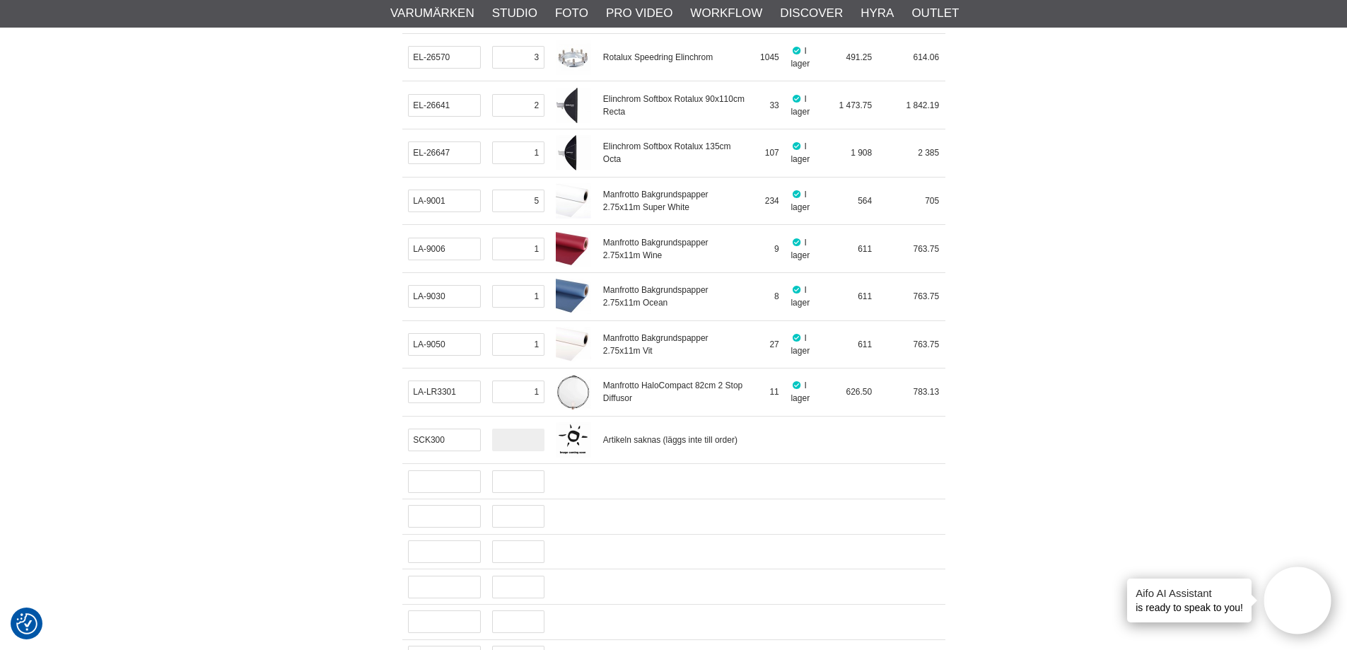
click at [507, 439] on input "text" at bounding box center [518, 440] width 52 height 23
type input "1"
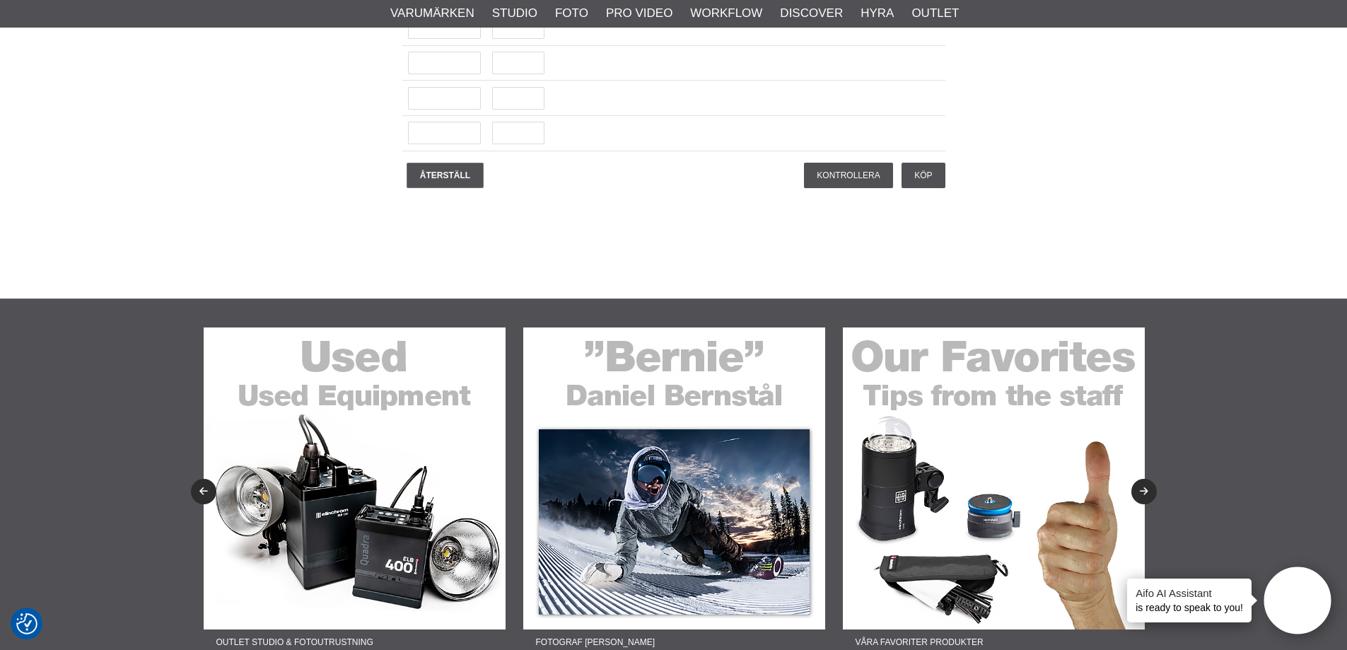
scroll to position [3749, 0]
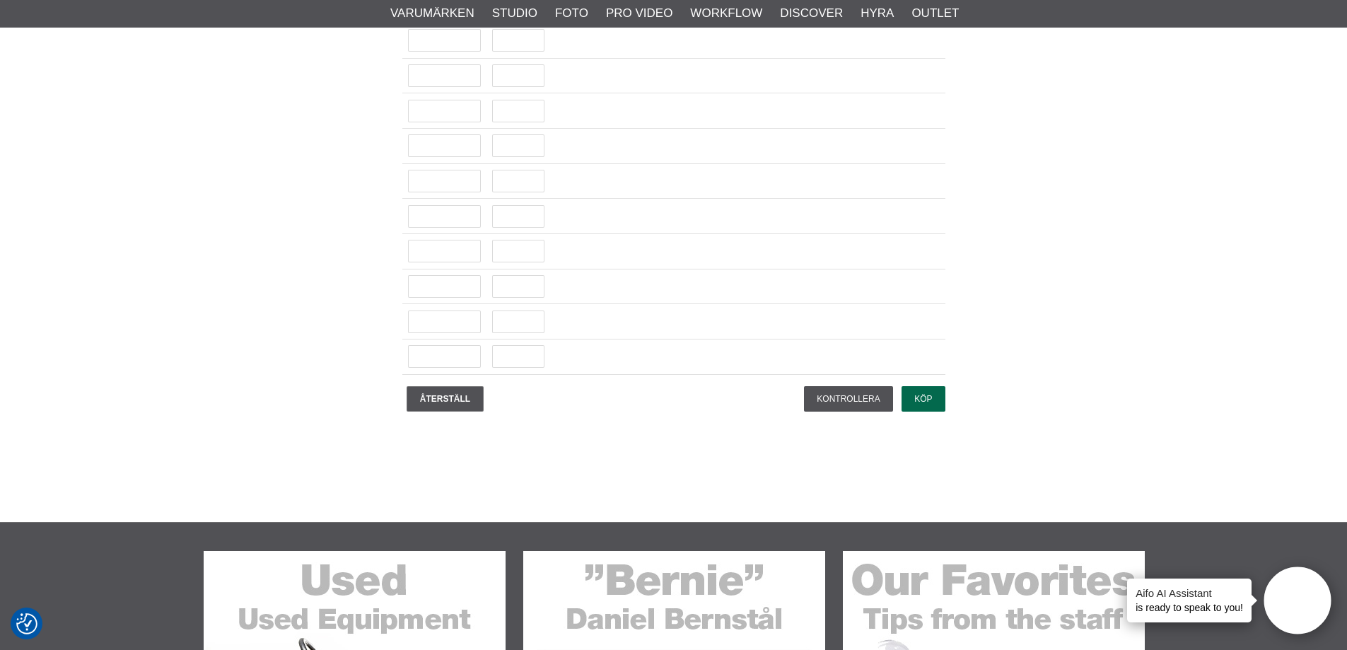
click at [930, 398] on input "Köp" at bounding box center [923, 398] width 43 height 25
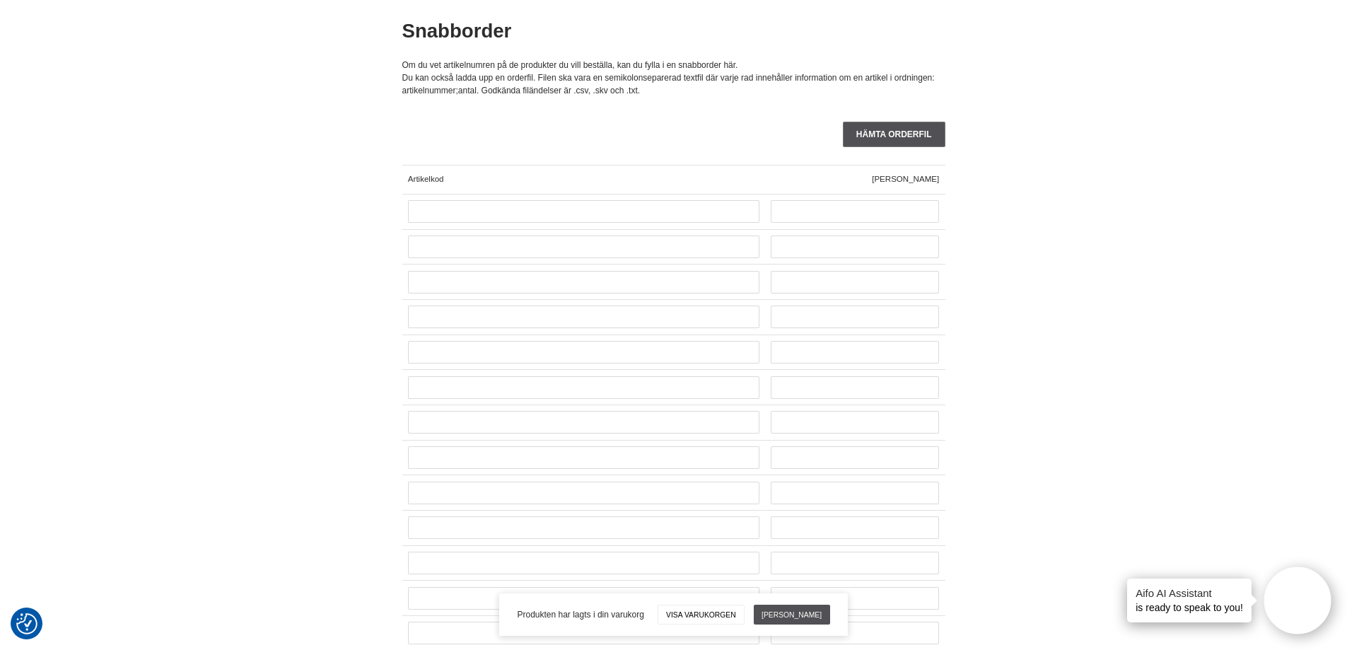
scroll to position [0, 0]
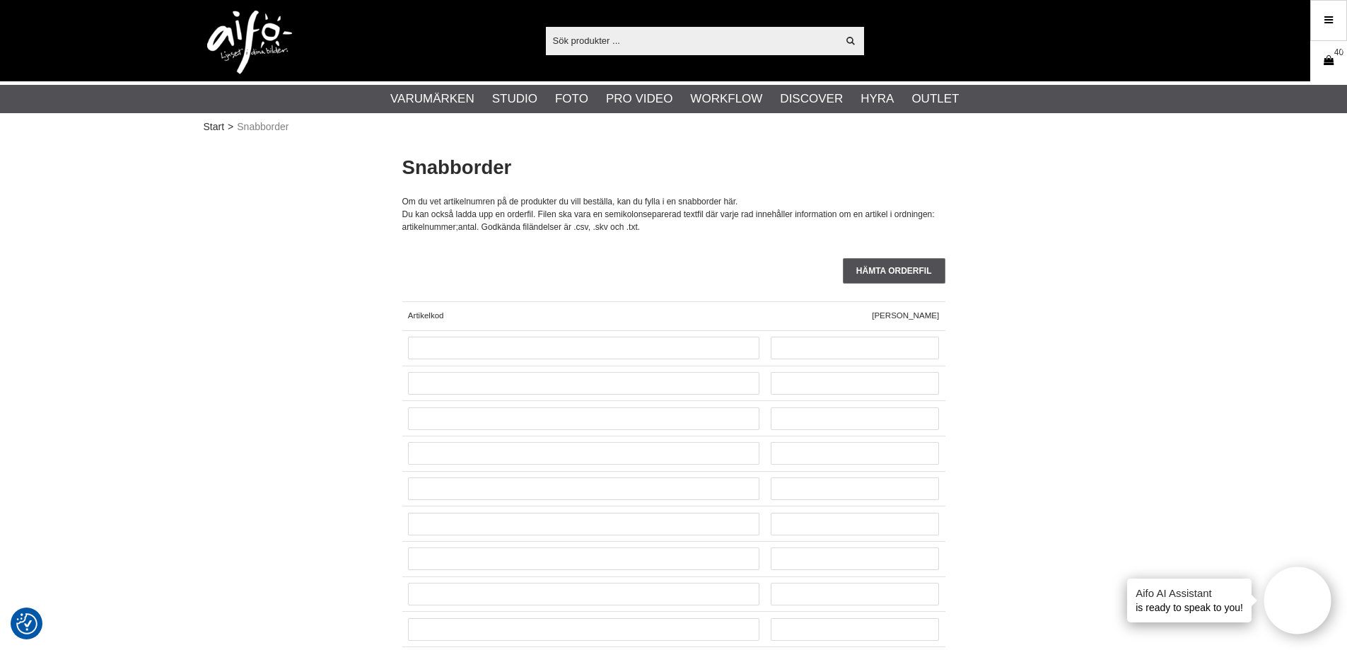
click at [1321, 64] on link "Varukorg 40" at bounding box center [1328, 61] width 35 height 33
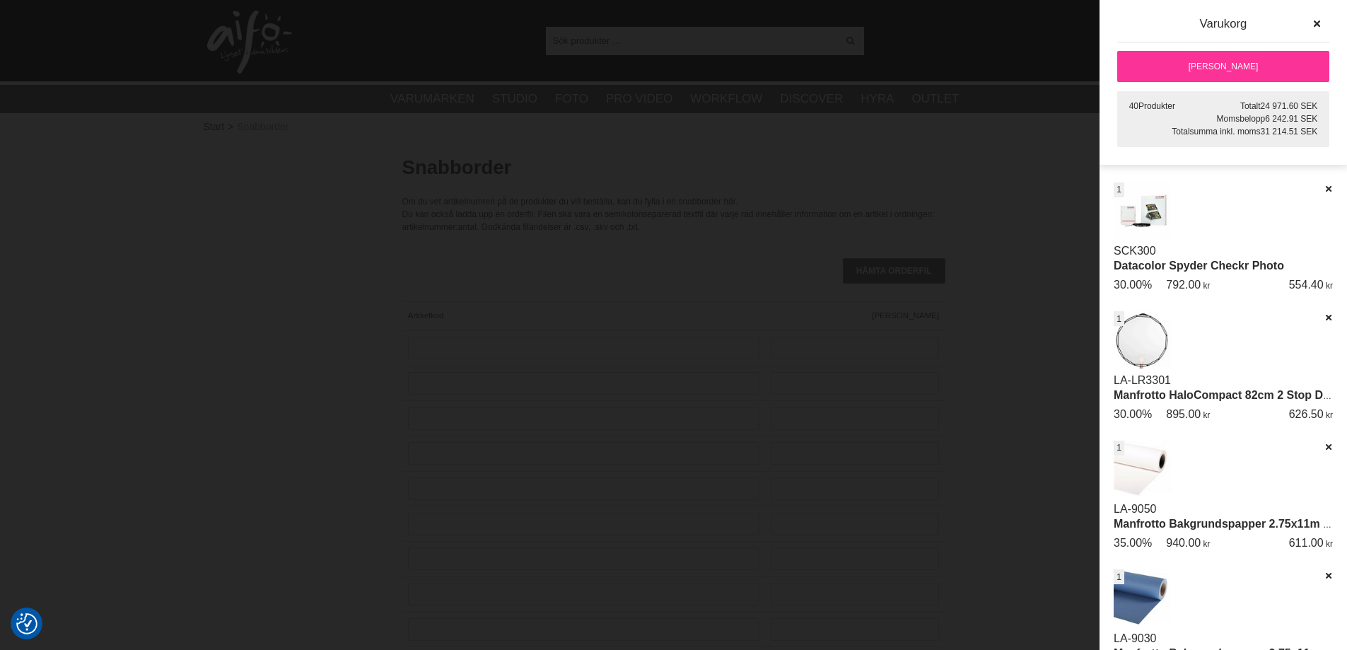
click at [1185, 59] on link "[PERSON_NAME]" at bounding box center [1224, 66] width 212 height 31
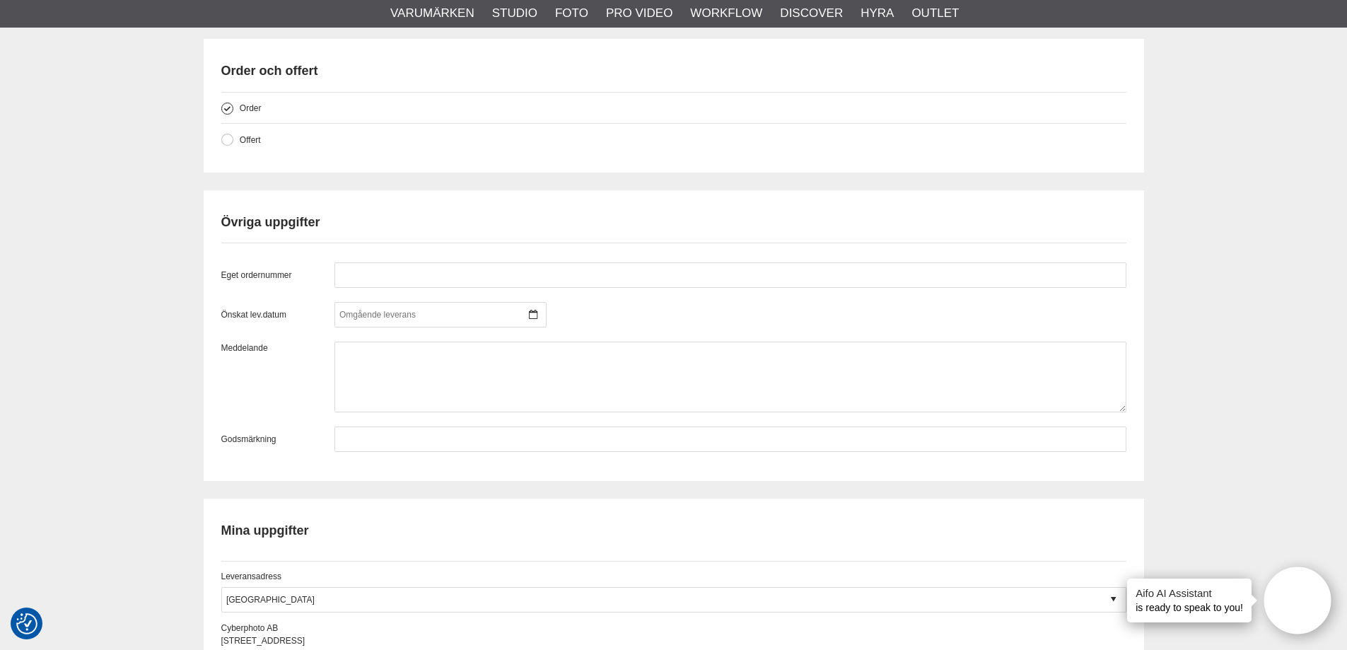
scroll to position [1910, 0]
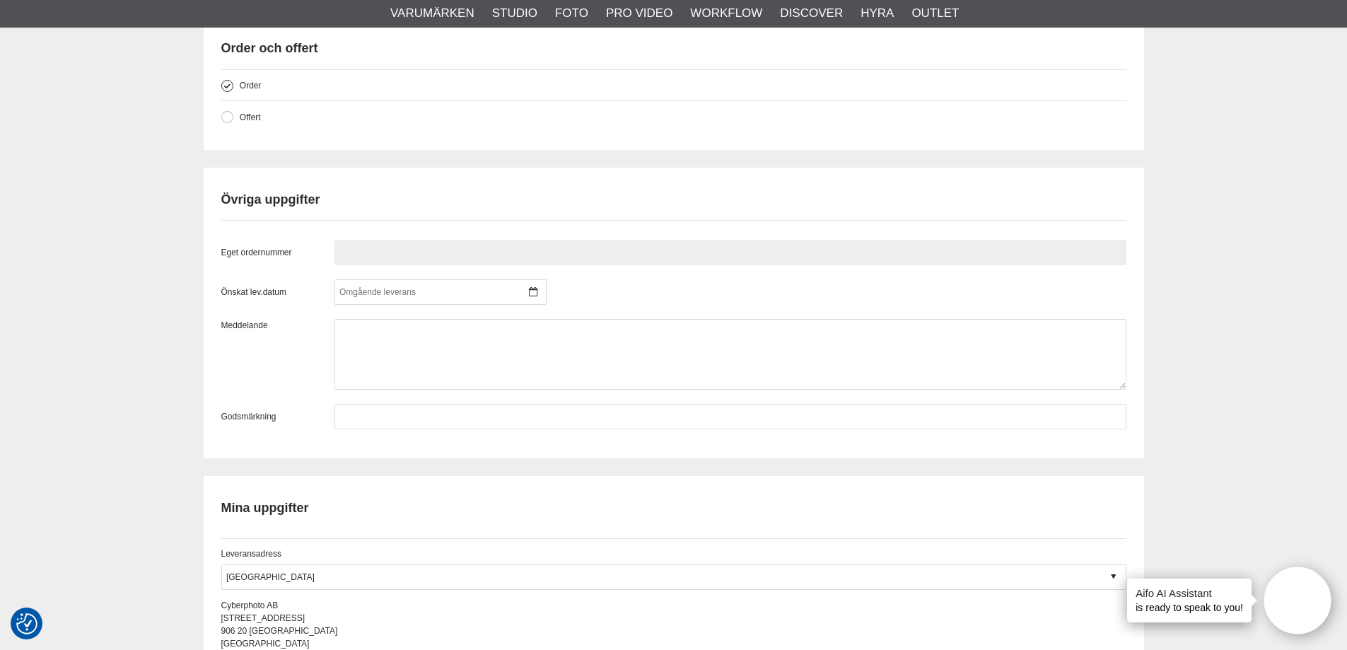
click at [372, 257] on input "text" at bounding box center [731, 252] width 792 height 25
type input "873859"
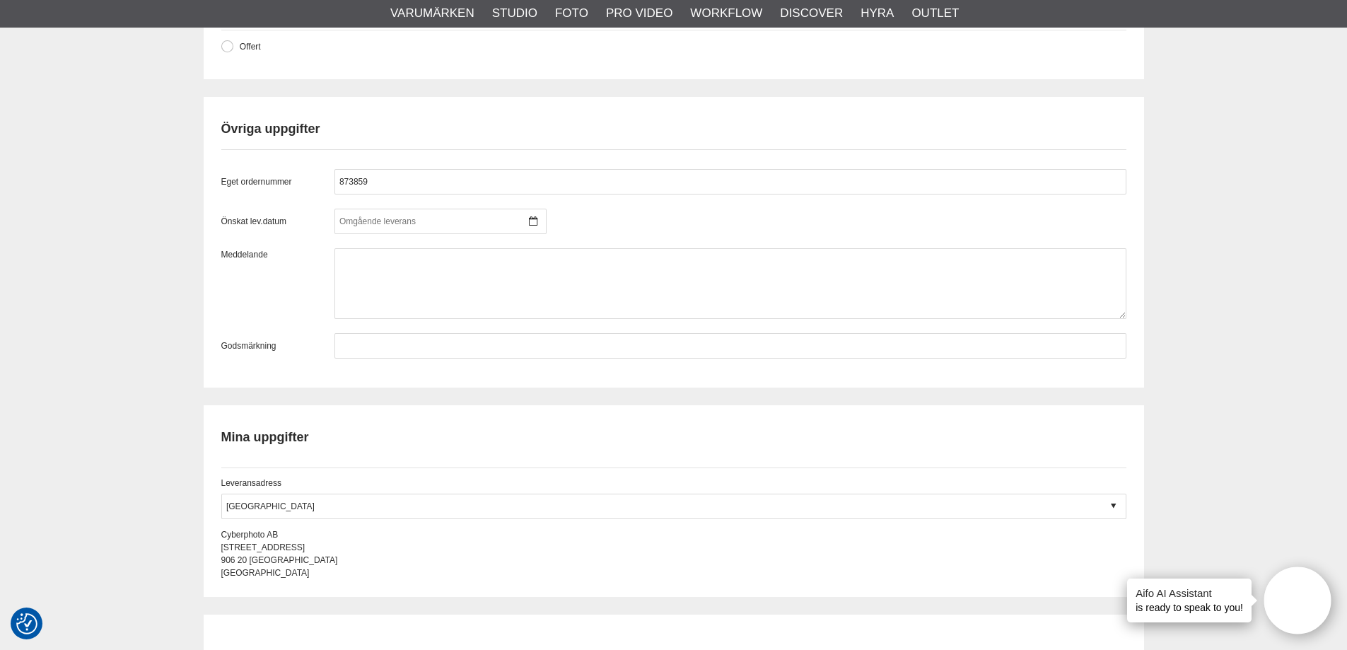
scroll to position [2263, 0]
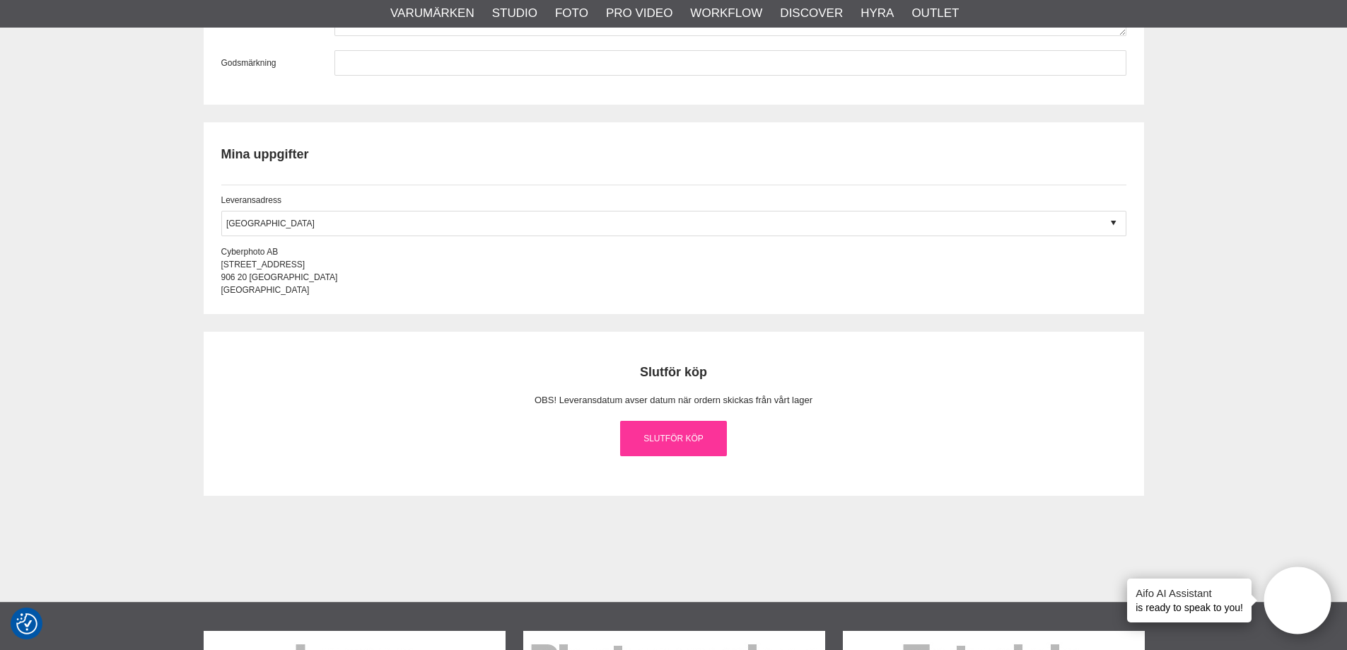
click at [700, 438] on link "Slutför köp" at bounding box center [674, 438] width 108 height 35
